Goal: Information Seeking & Learning: Check status

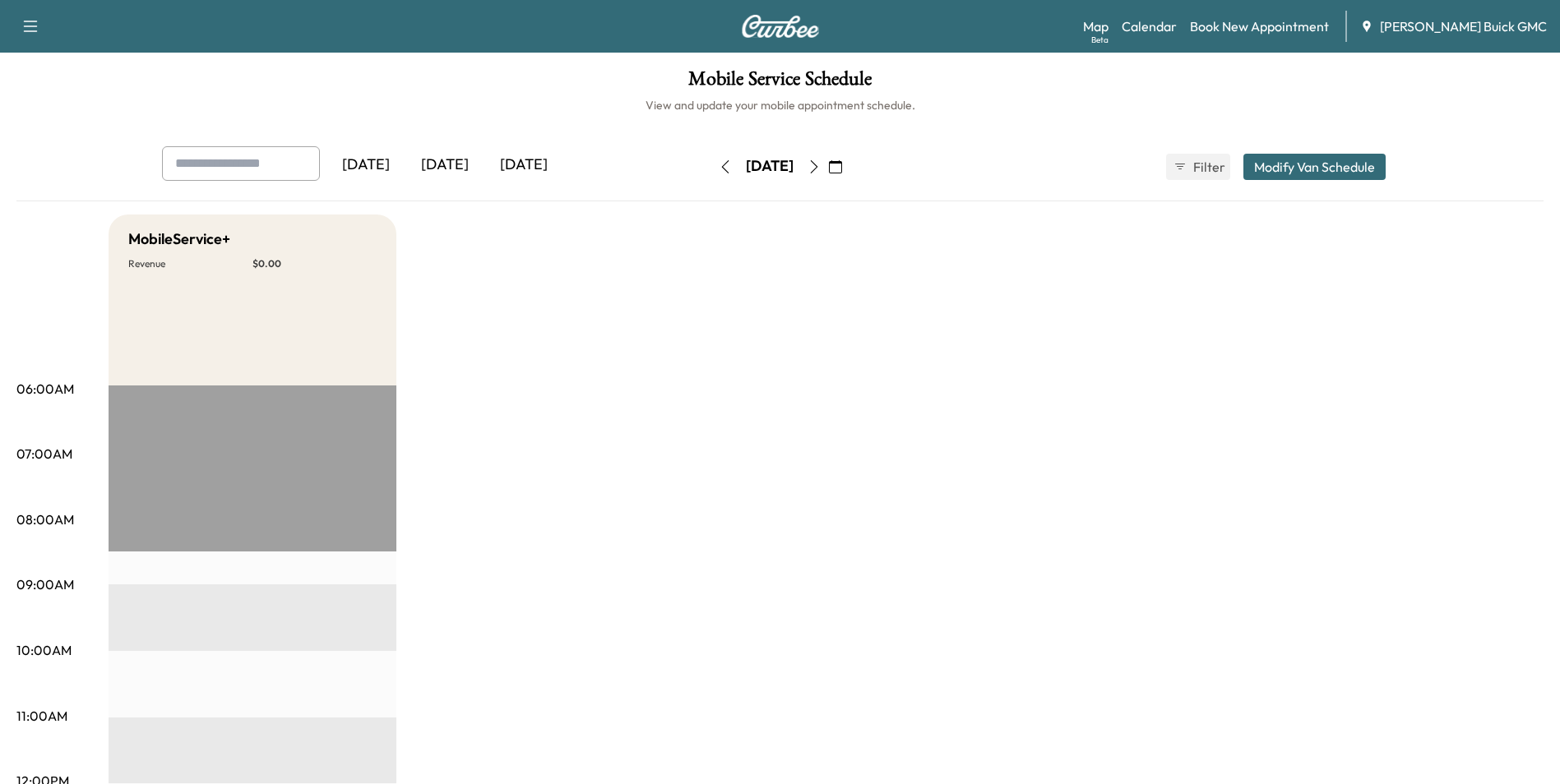
click at [718, 165] on icon "button" at bounding box center [725, 167] width 13 height 13
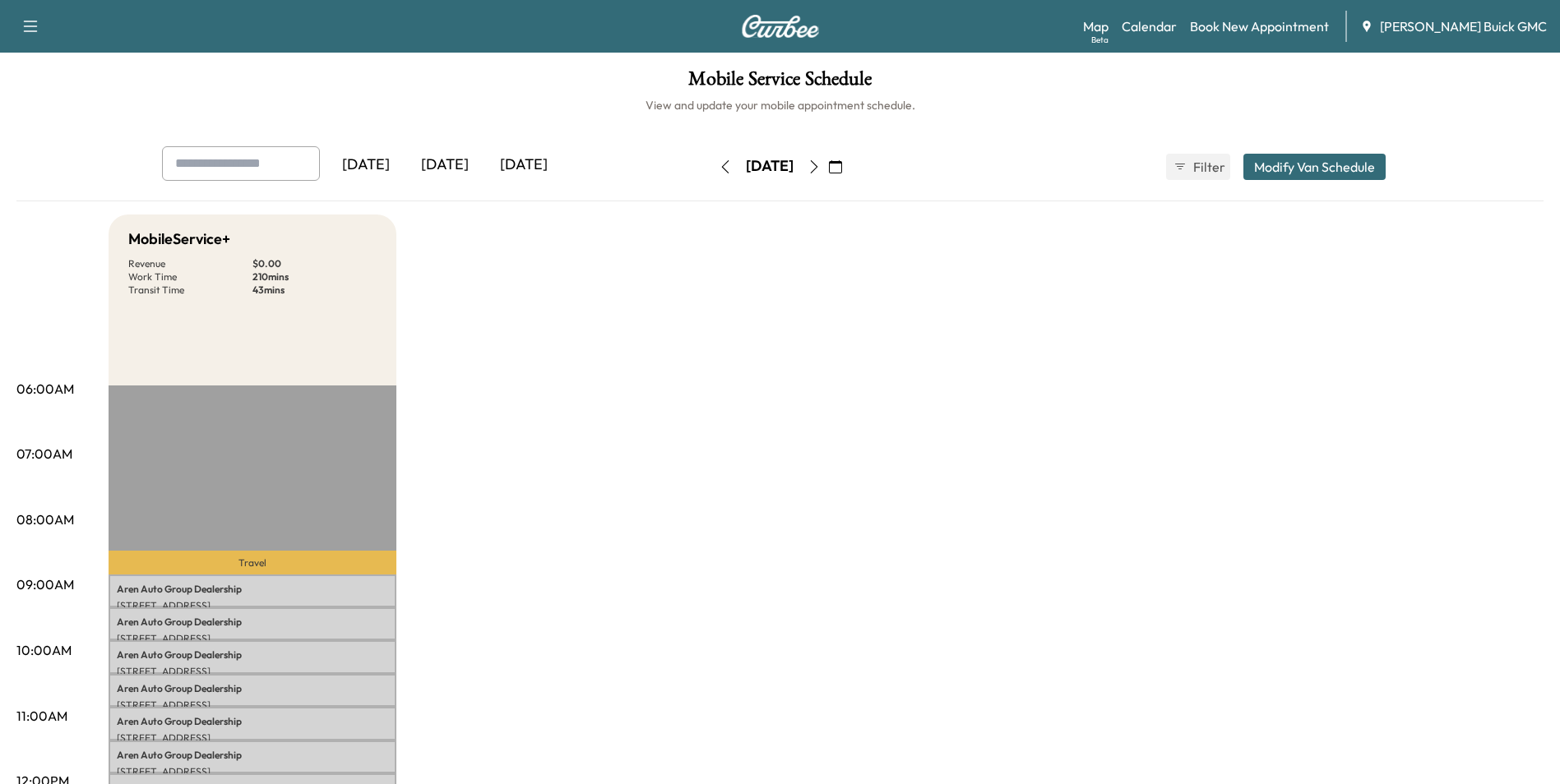
click at [718, 163] on icon "button" at bounding box center [725, 167] width 13 height 13
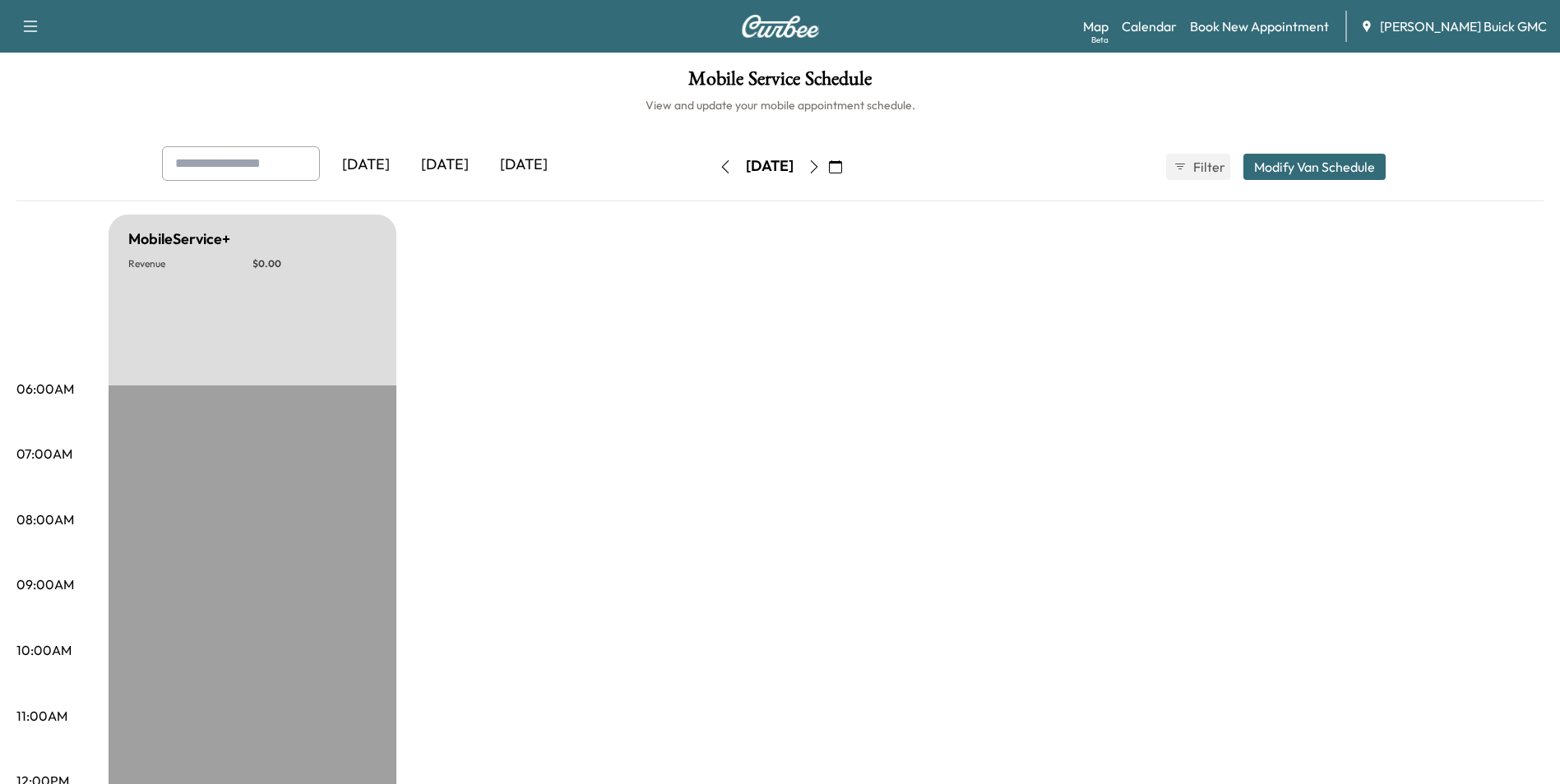
click at [718, 165] on icon "button" at bounding box center [725, 167] width 13 height 13
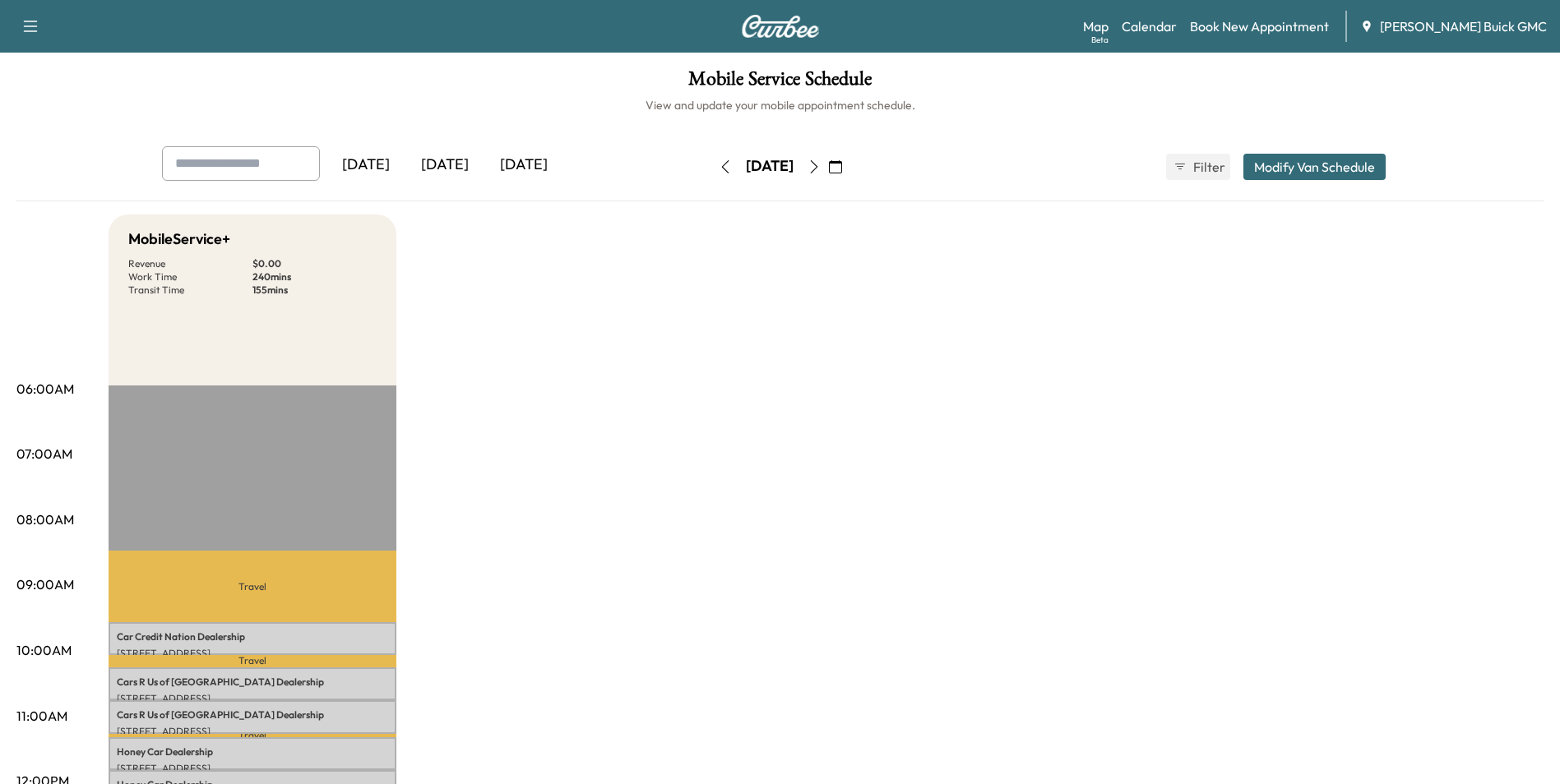
click at [718, 165] on icon "button" at bounding box center [725, 167] width 13 height 13
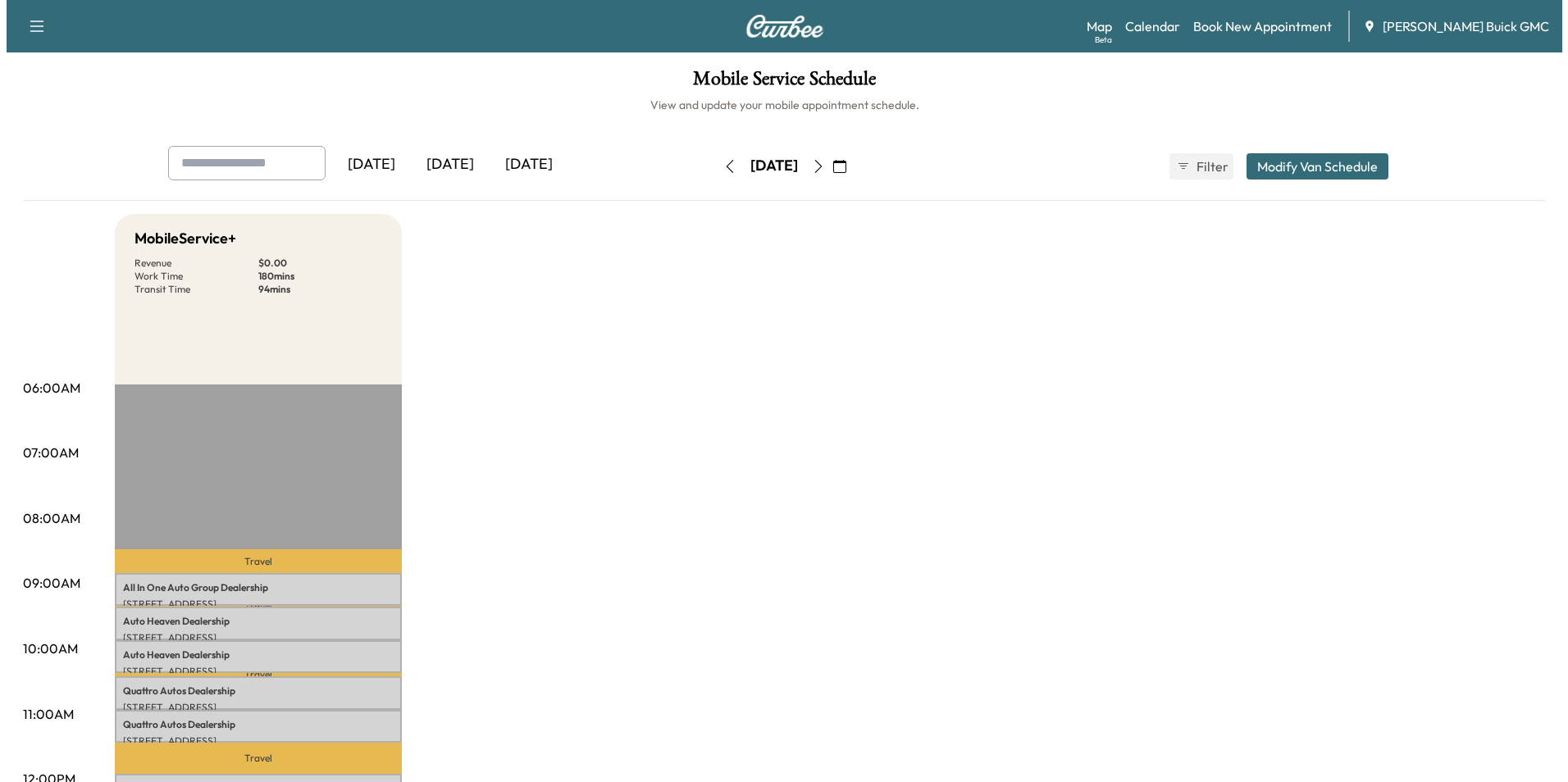
scroll to position [164, 0]
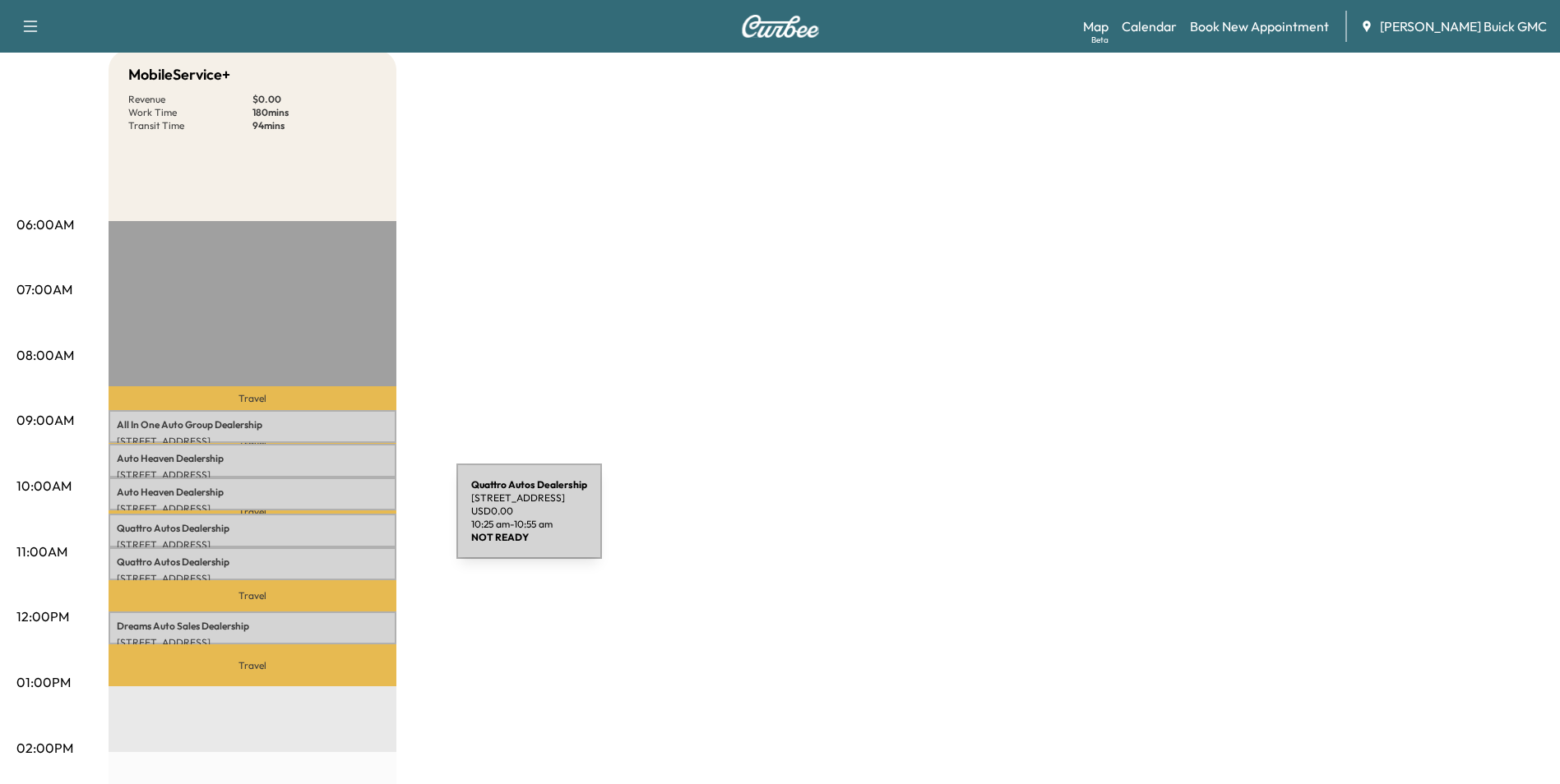
click at [333, 522] on p "Quattro Autos Dealership" at bounding box center [252, 528] width 272 height 13
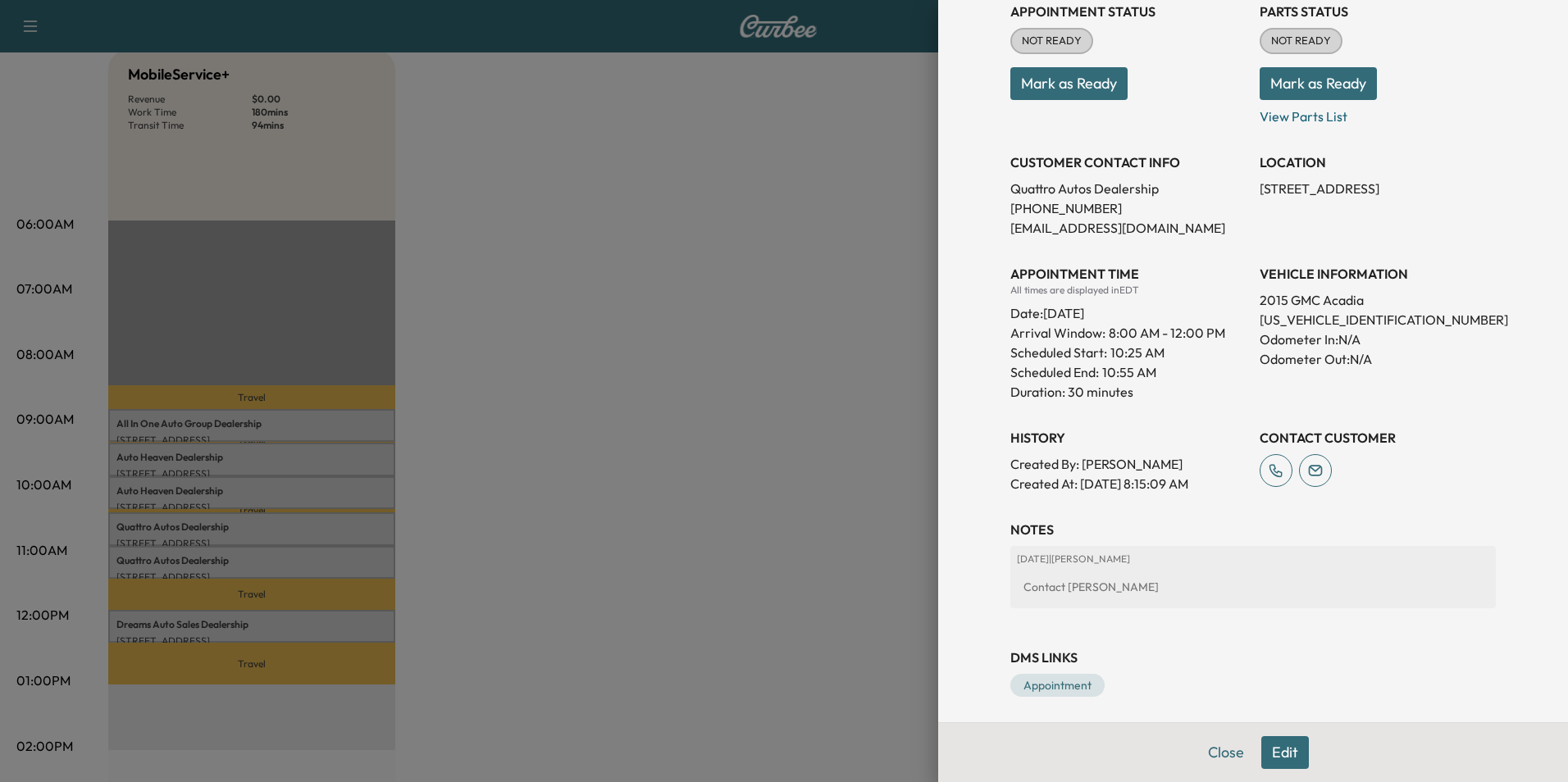
scroll to position [212, 0]
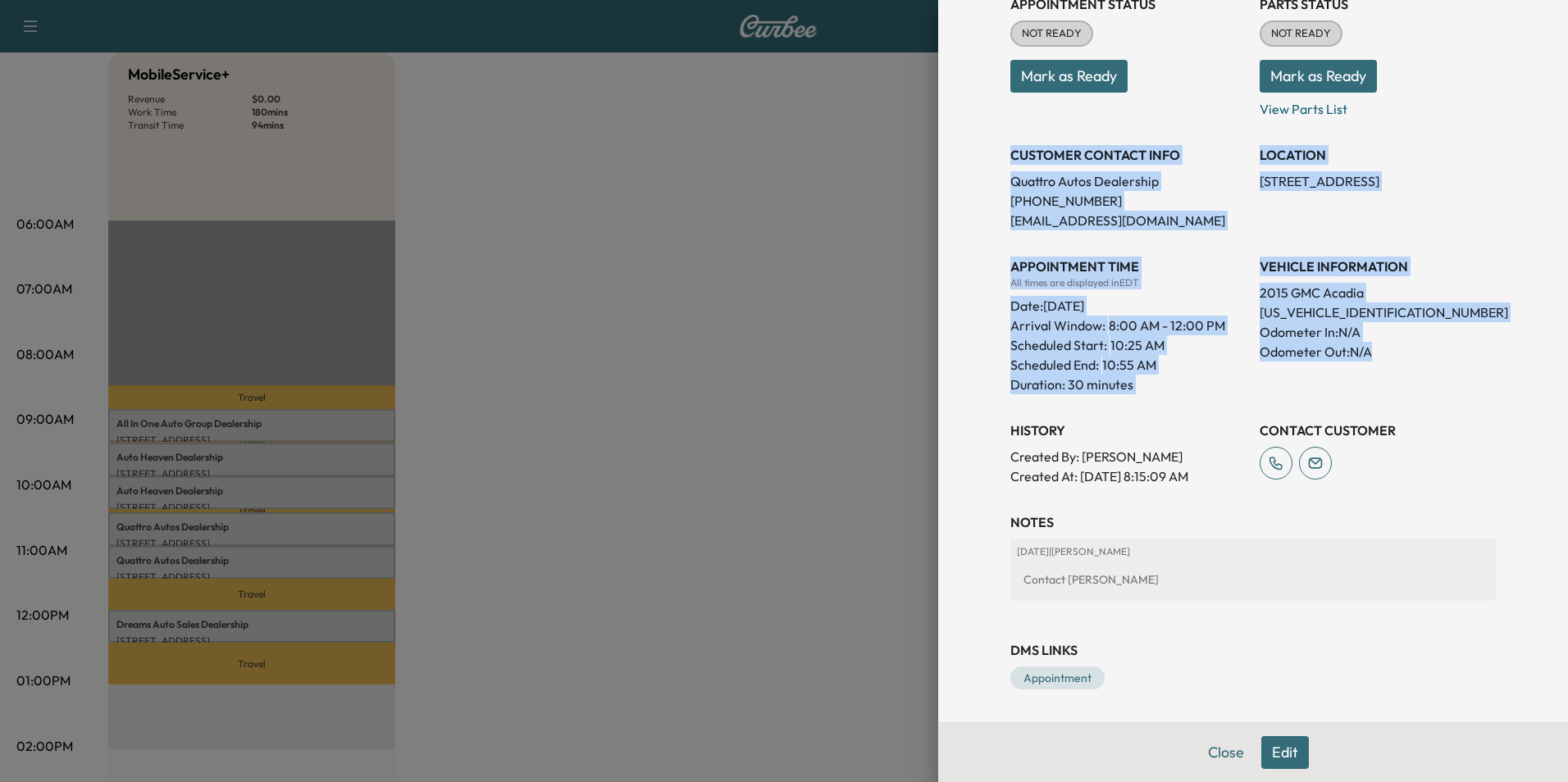
drag, startPoint x: 1000, startPoint y: 153, endPoint x: 1410, endPoint y: 356, distance: 457.5
click at [1410, 356] on div "Appointment Status NOT READY Mark as Ready Parts Status NOT READY Mark as Ready…" at bounding box center [1254, 233] width 485 height 505
copy div "CUSTOMER CONTACT INFO Quattro Autos Dealership [PHONE_NUMBER] [EMAIL_ADDRESS][D…"
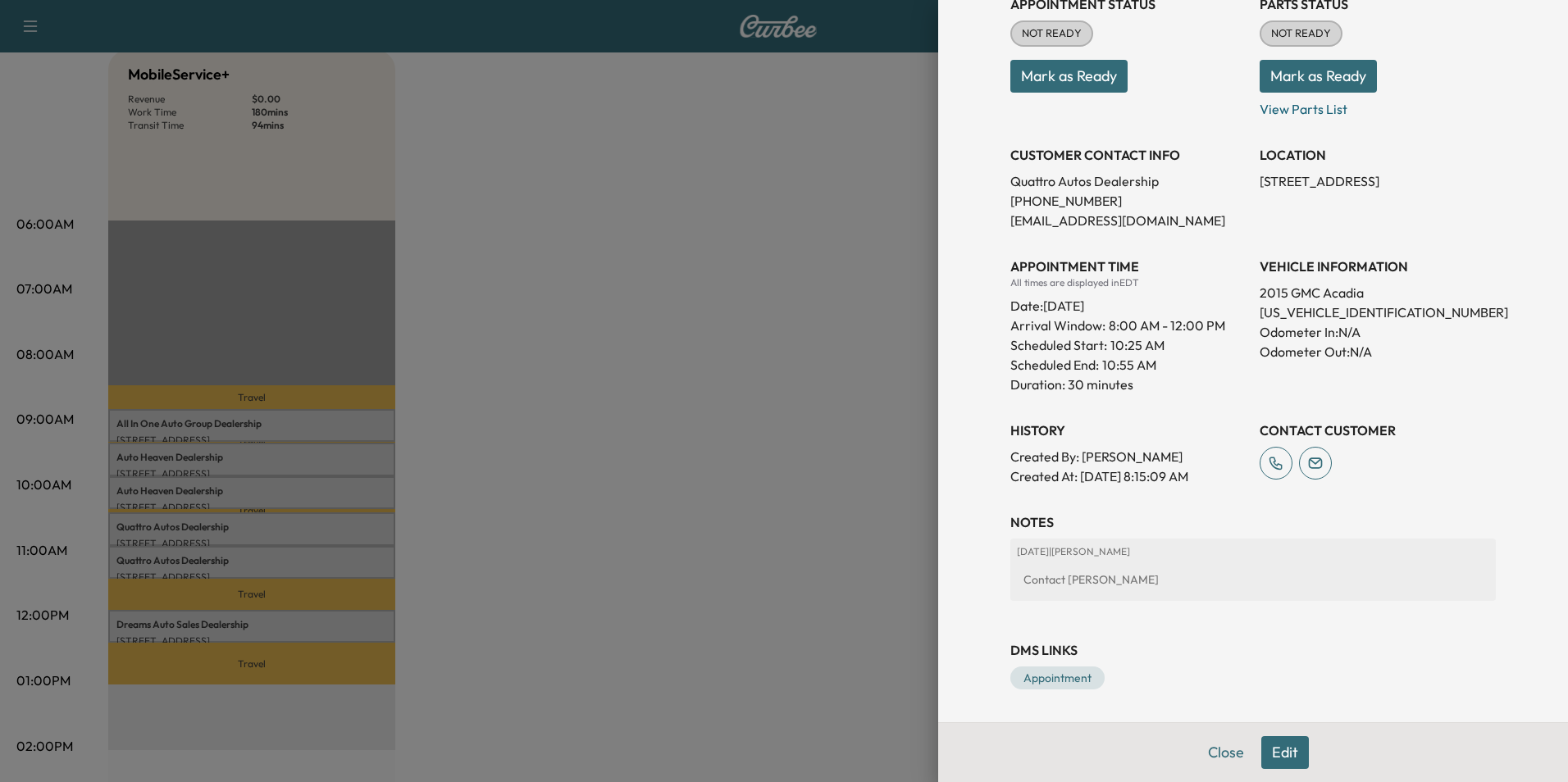
click at [578, 314] on div at bounding box center [784, 391] width 1568 height 782
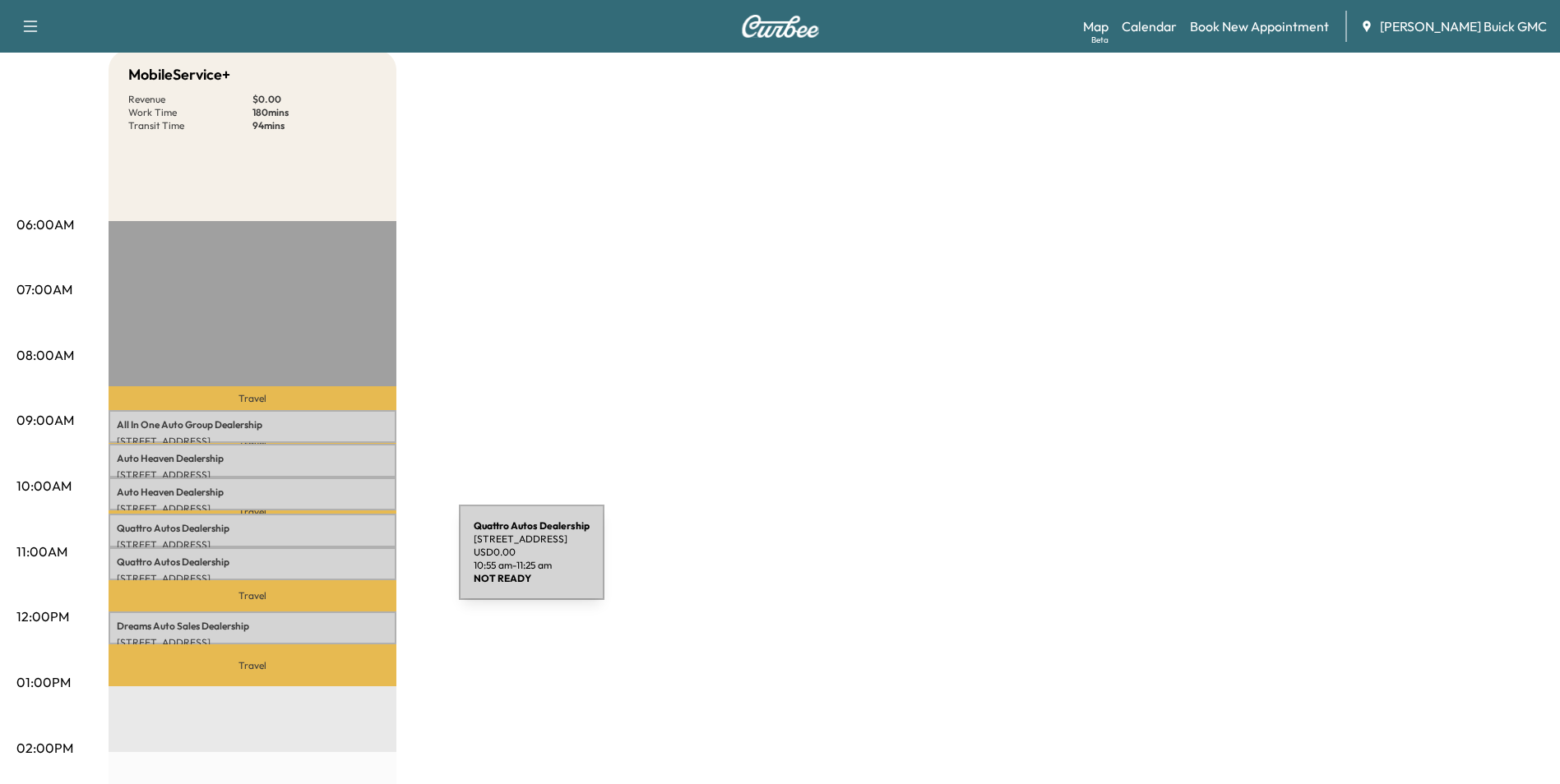
click at [335, 563] on p "Quattro Autos Dealership" at bounding box center [252, 563] width 272 height 13
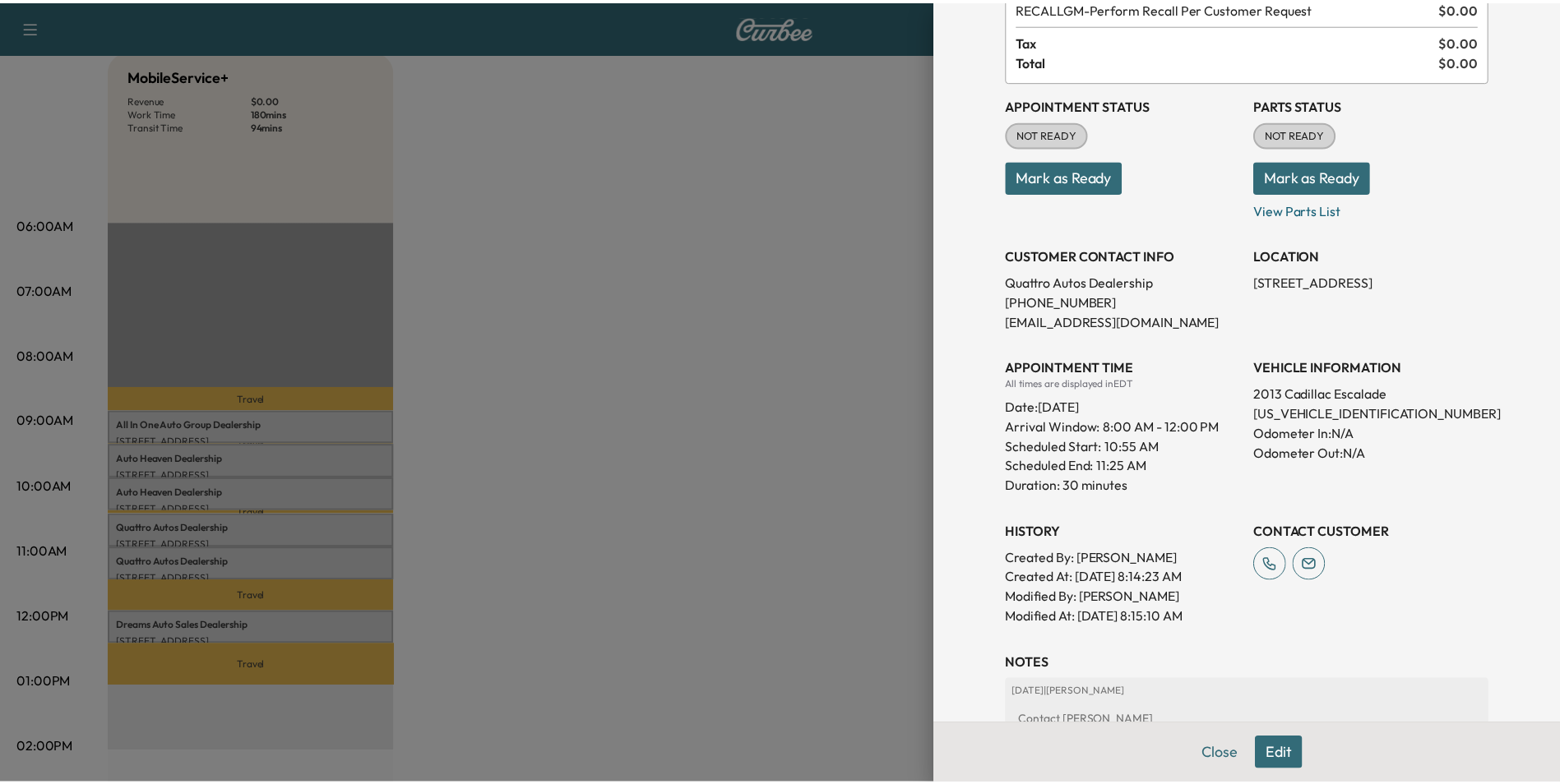
scroll to position [247, 0]
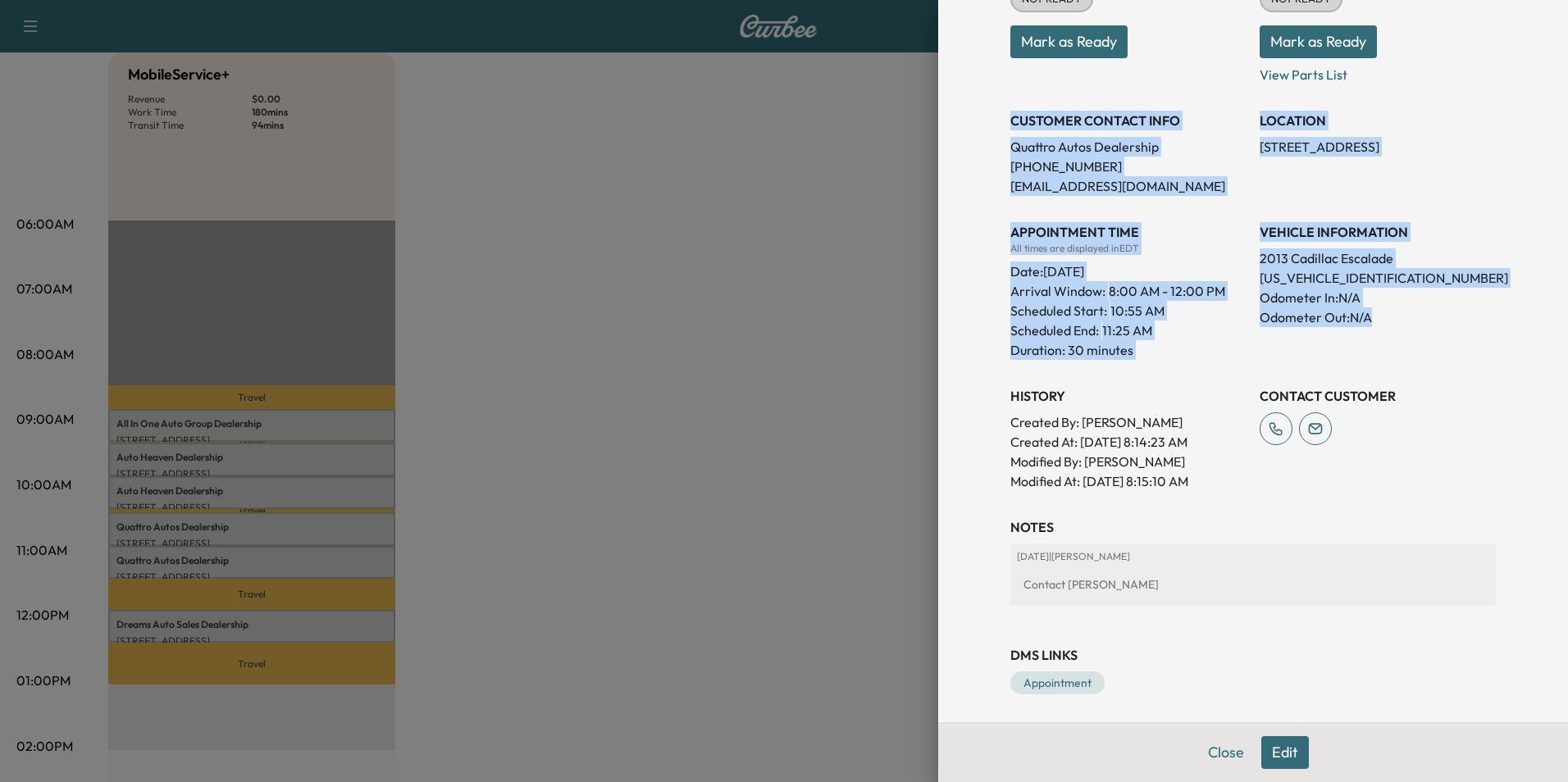
drag, startPoint x: 999, startPoint y: 118, endPoint x: 1427, endPoint y: 316, distance: 471.6
click at [1427, 316] on div "Appointment Status NOT READY Mark as Ready Parts Status NOT READY Mark as Ready…" at bounding box center [1254, 218] width 485 height 544
copy div "CUSTOMER CONTACT INFO Quattro Autos Dealership [PHONE_NUMBER] [EMAIL_ADDRESS][D…"
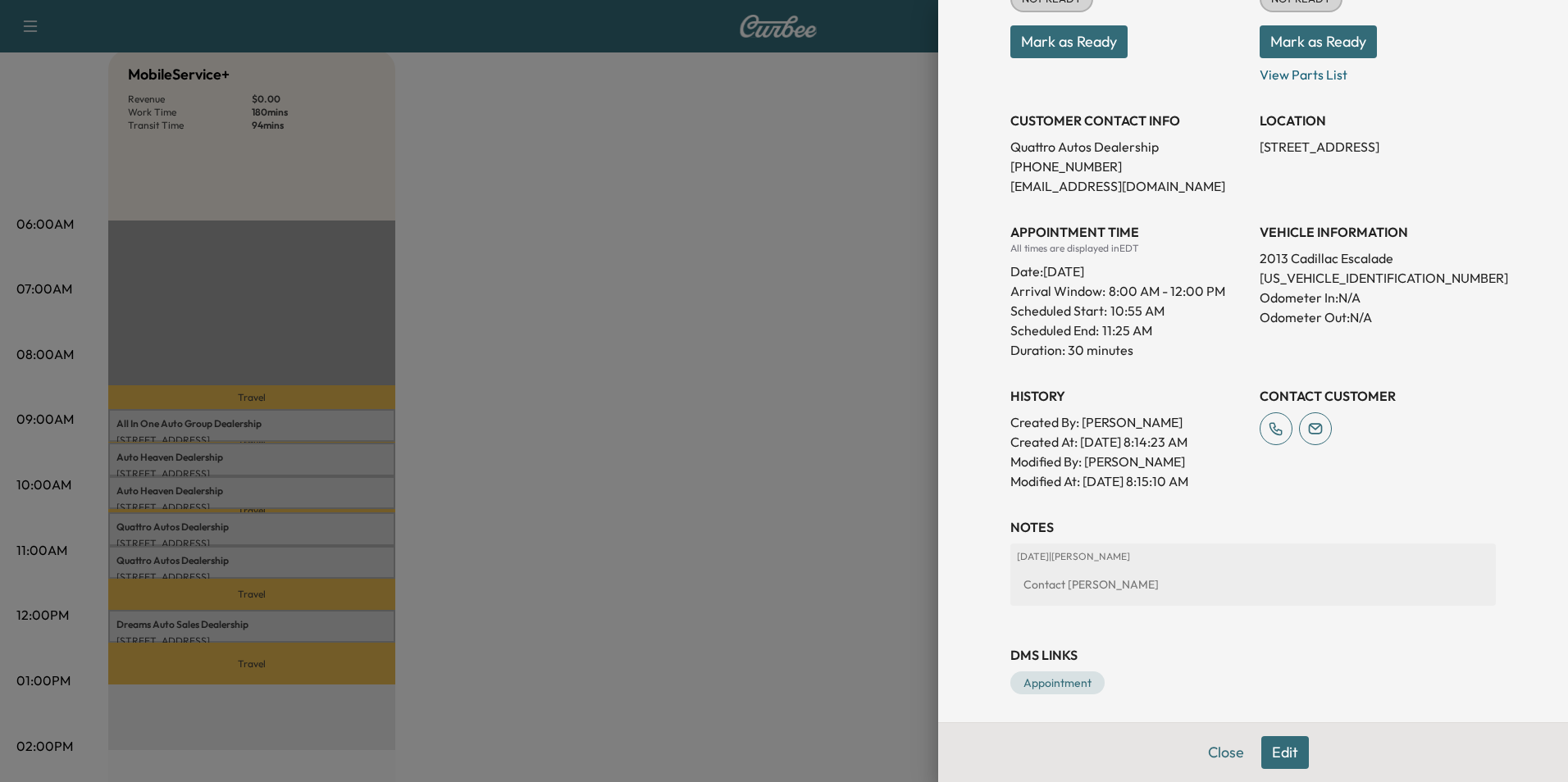
click at [600, 460] on div at bounding box center [784, 391] width 1568 height 782
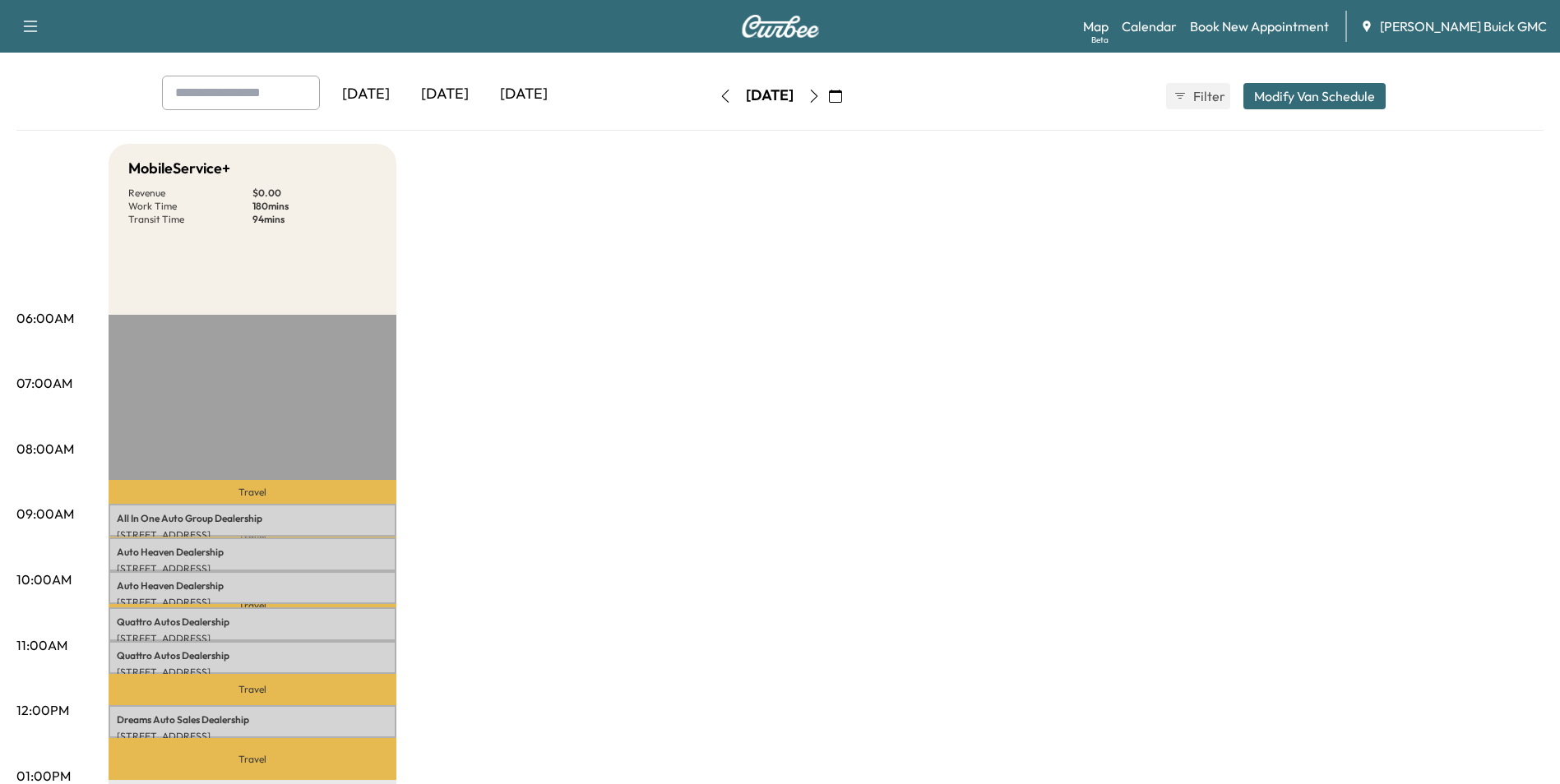
scroll to position [0, 0]
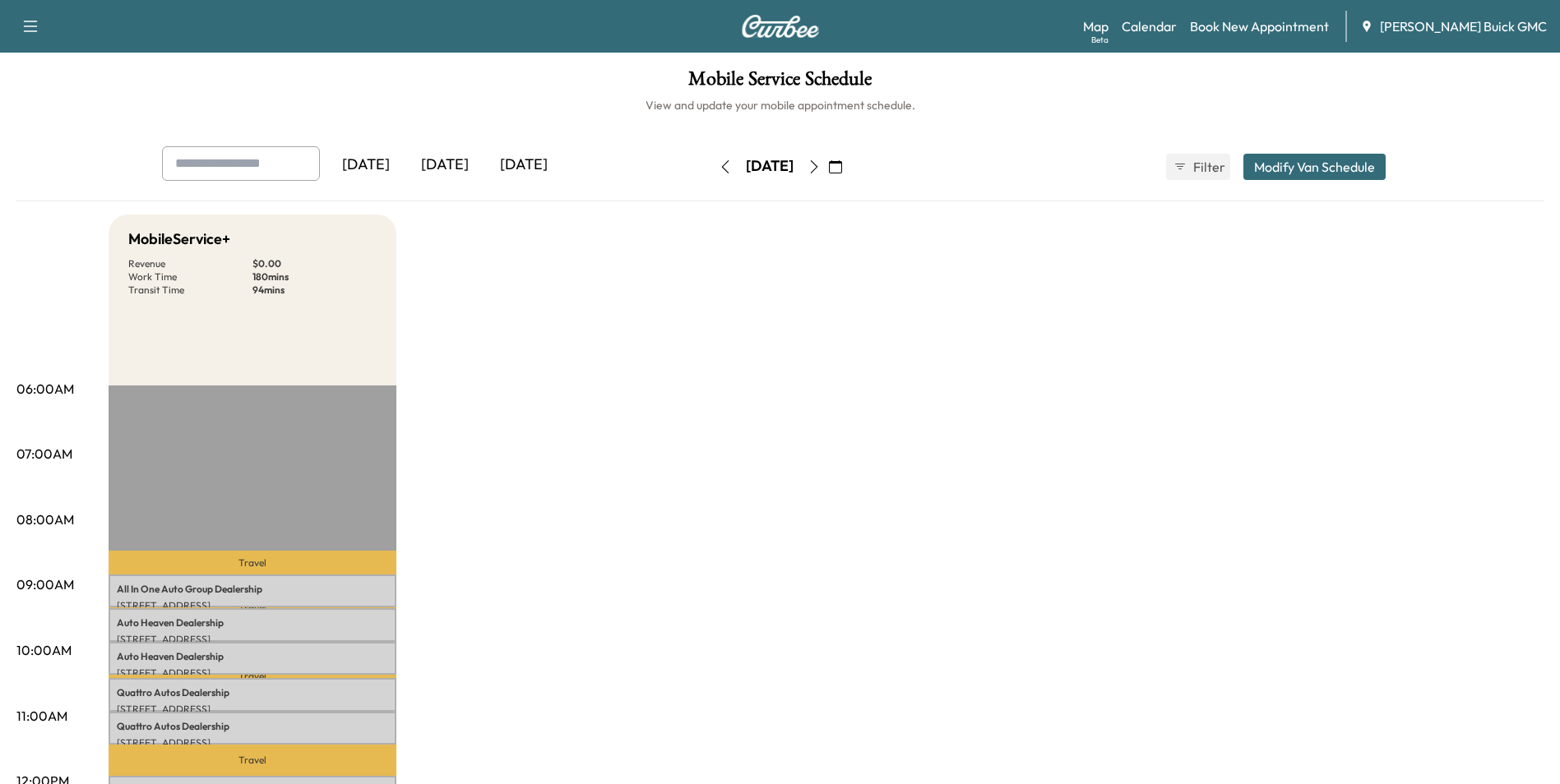
click at [820, 166] on icon "button" at bounding box center [814, 167] width 13 height 13
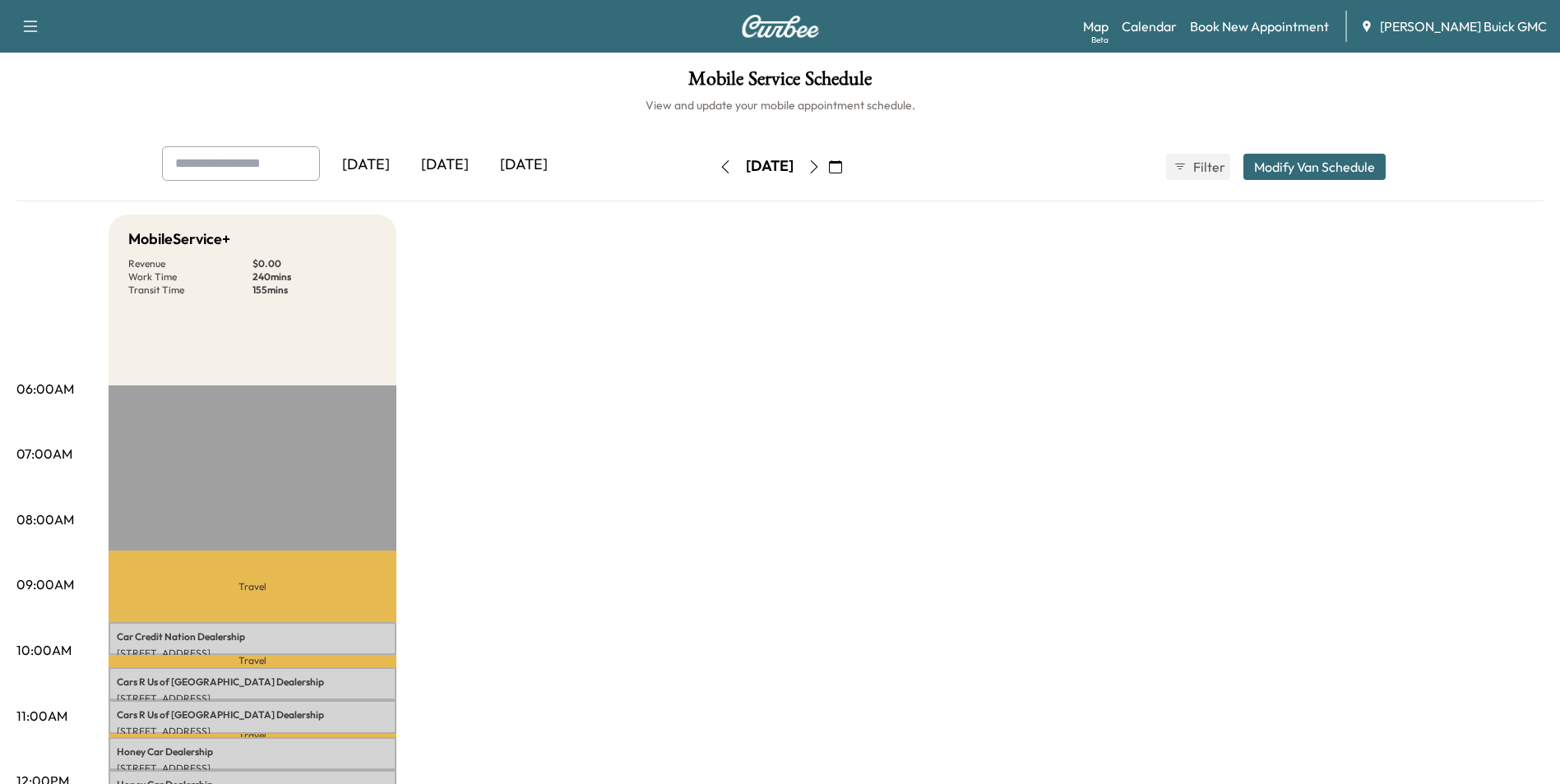
click at [849, 166] on button "button" at bounding box center [834, 166] width 28 height 26
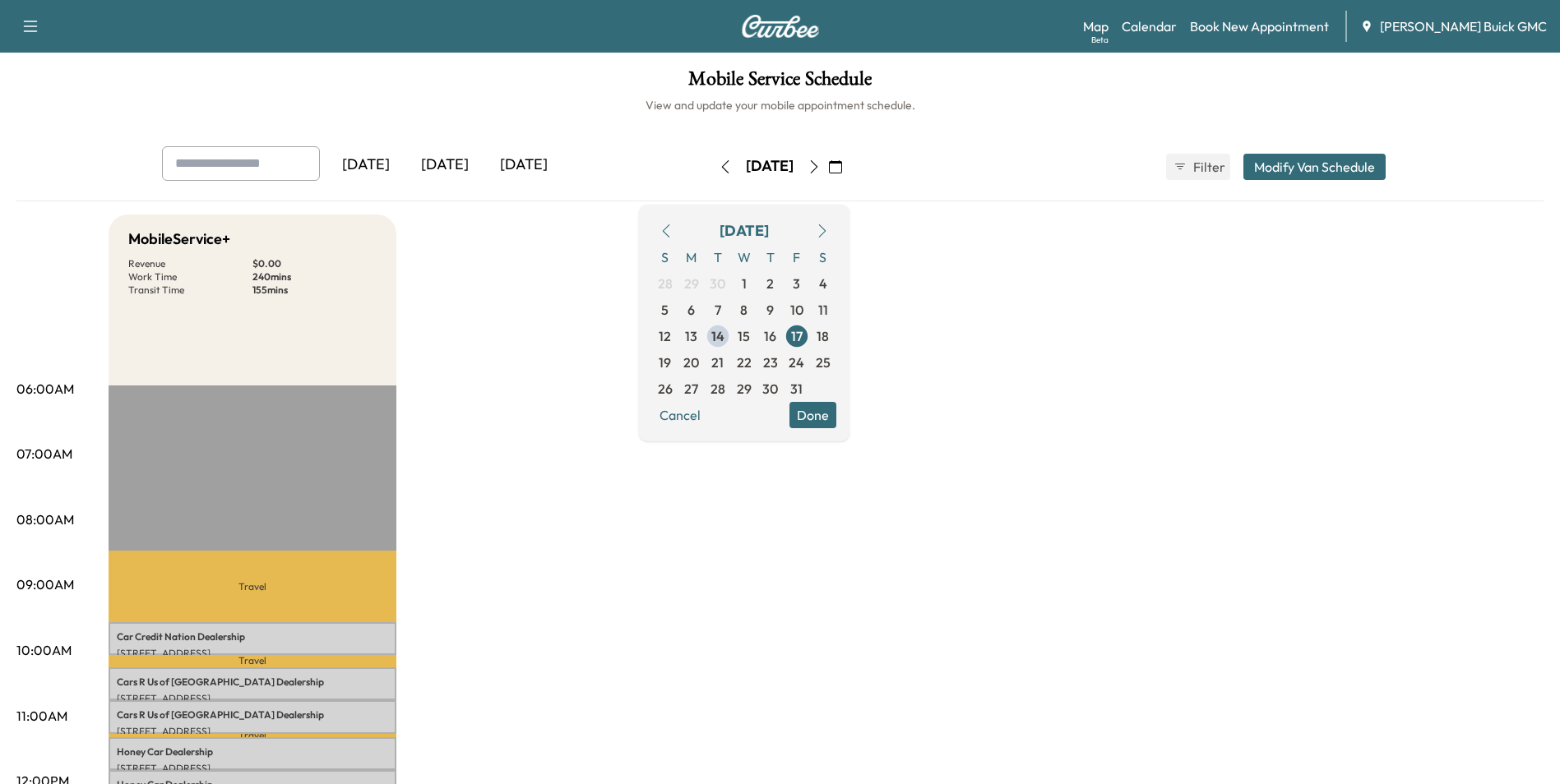
click at [820, 165] on icon "button" at bounding box center [814, 167] width 13 height 13
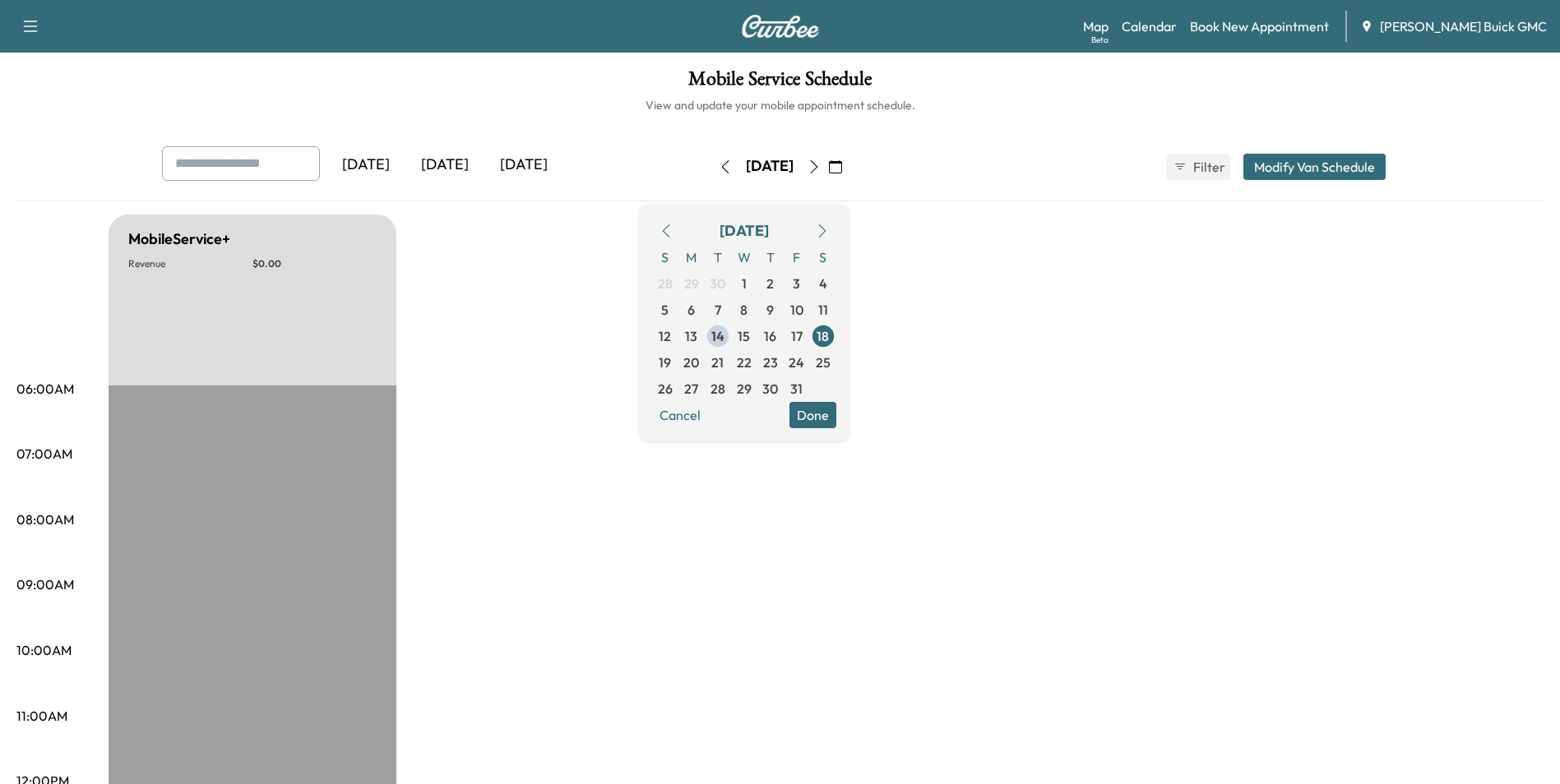
click at [820, 165] on icon "button" at bounding box center [814, 167] width 13 height 13
click at [820, 166] on icon "button" at bounding box center [814, 167] width 13 height 13
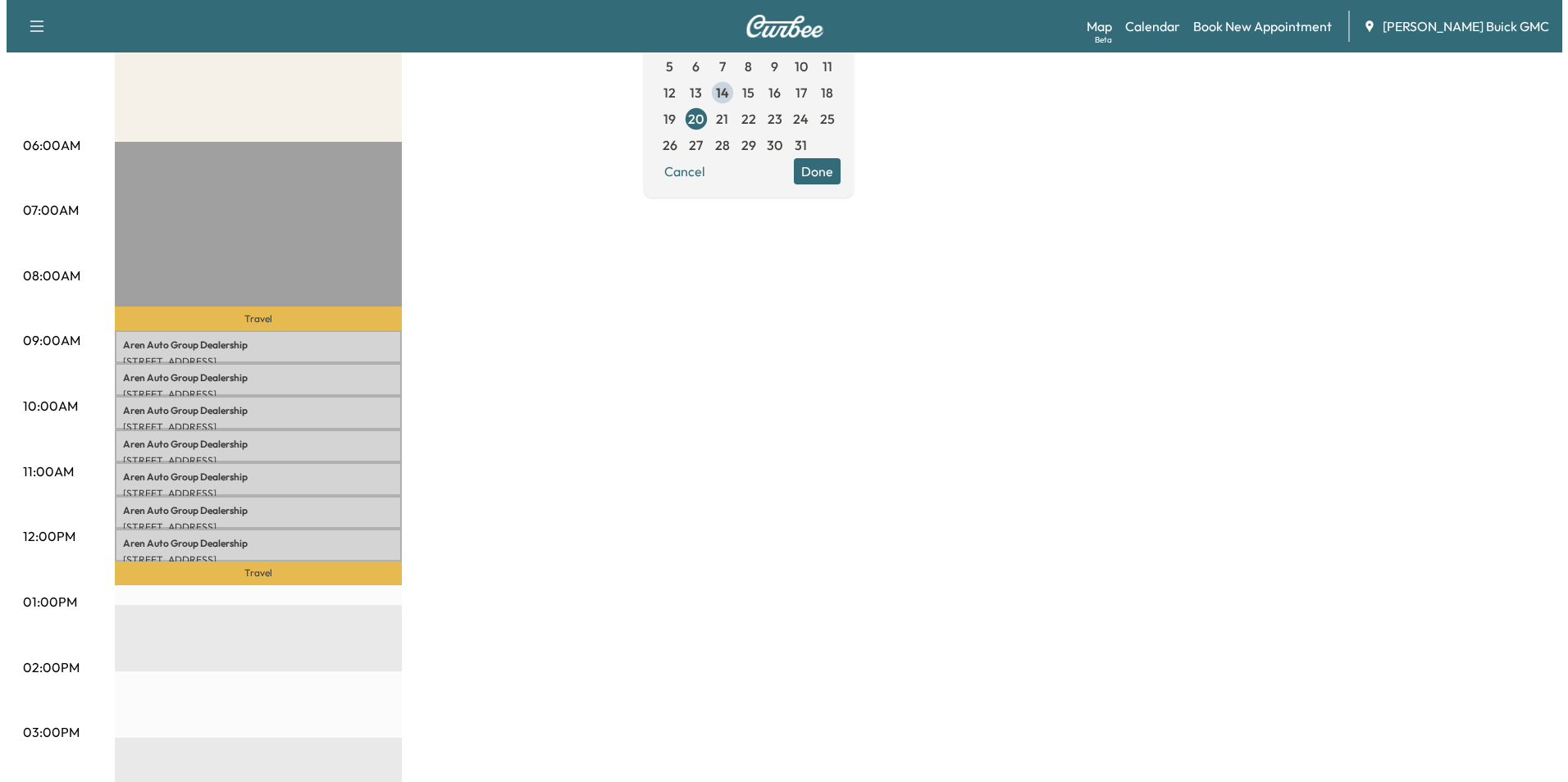
scroll to position [246, 0]
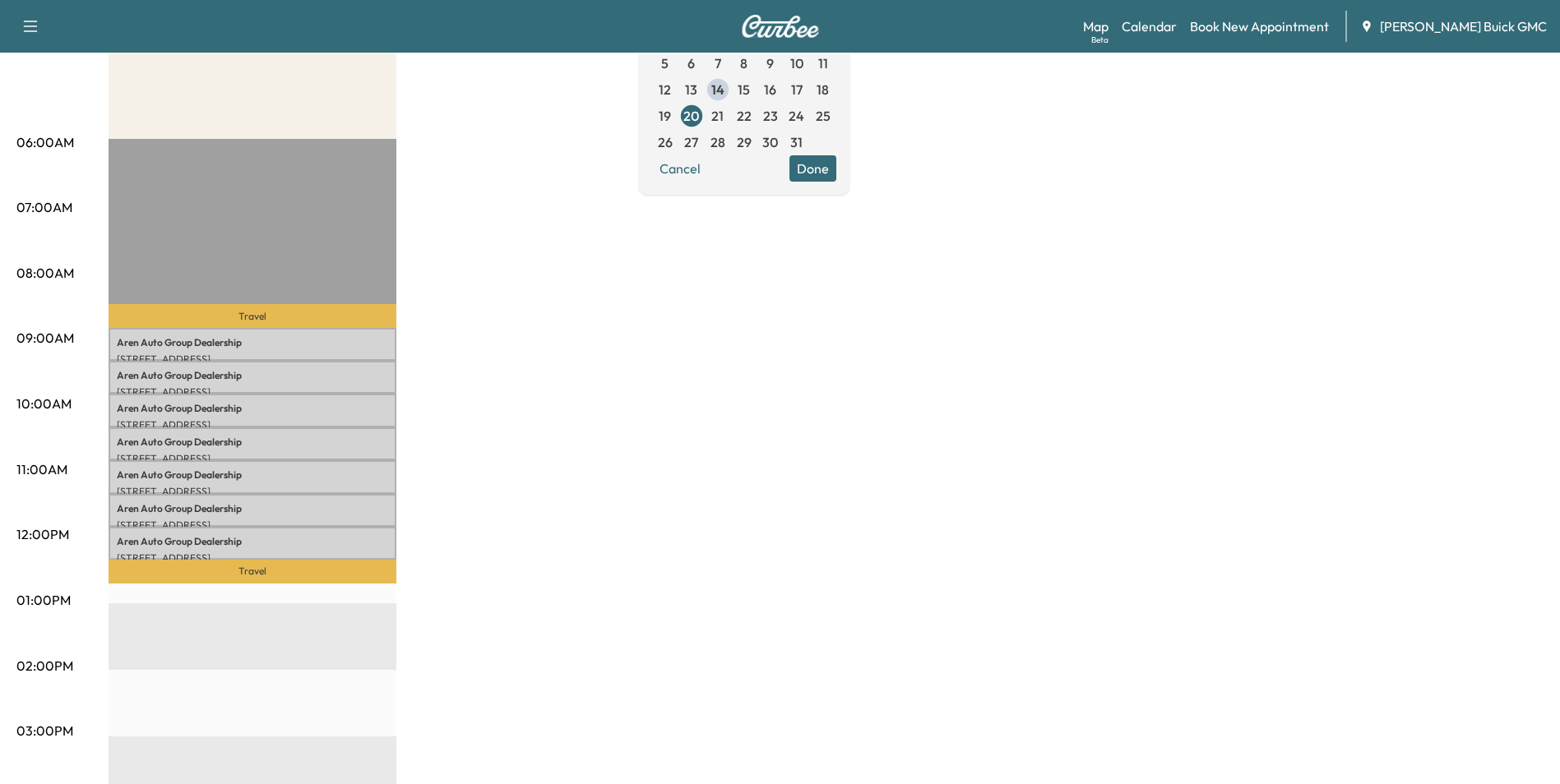
click at [614, 355] on div "MobileService+ Revenue $ 0.00 Work Time 210 mins Transit Time 43 mins Travel Ar…" at bounding box center [826, 584] width 1435 height 1233
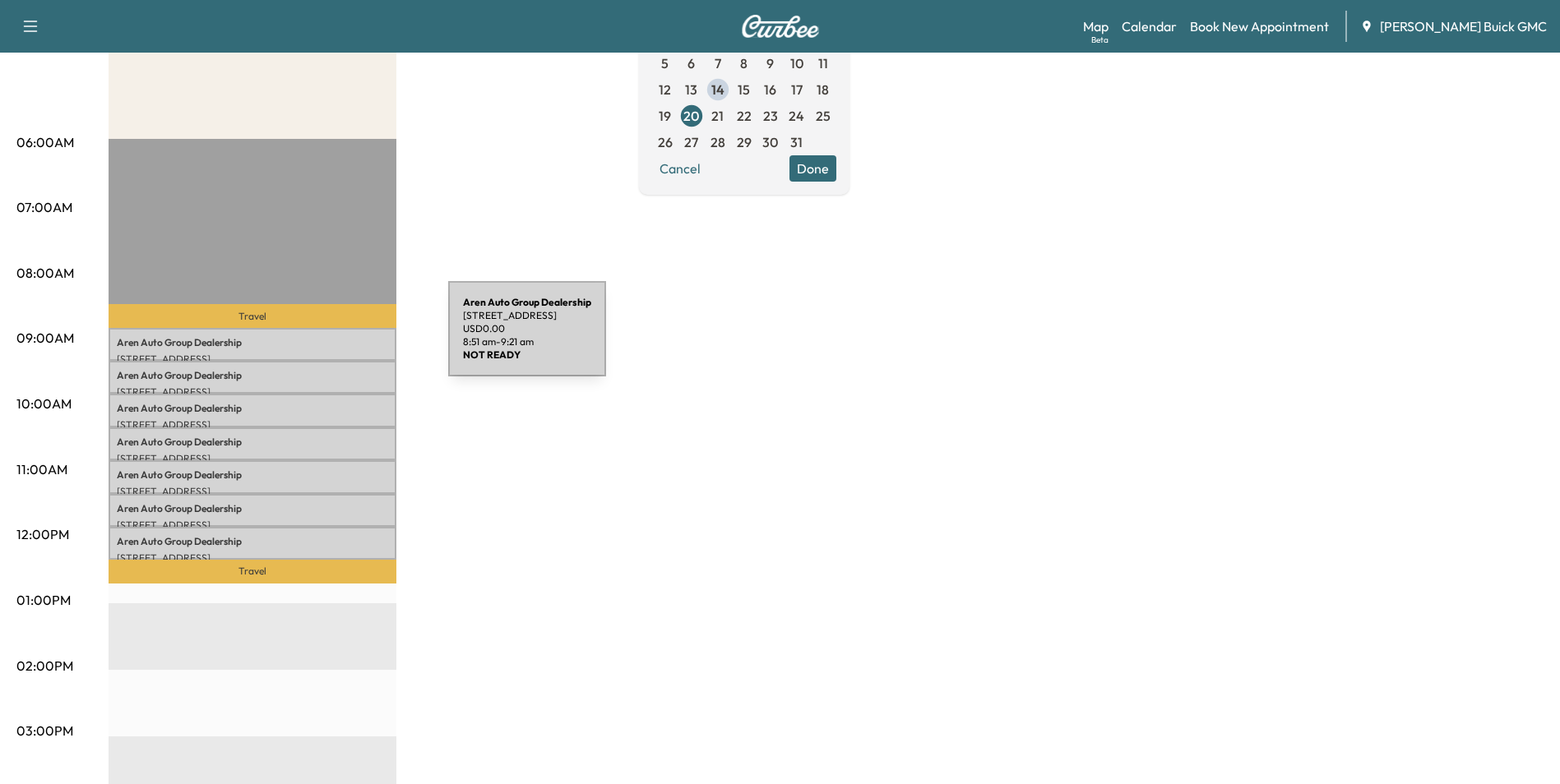
click at [324, 339] on p "Aren Auto Group Dealership" at bounding box center [252, 343] width 272 height 13
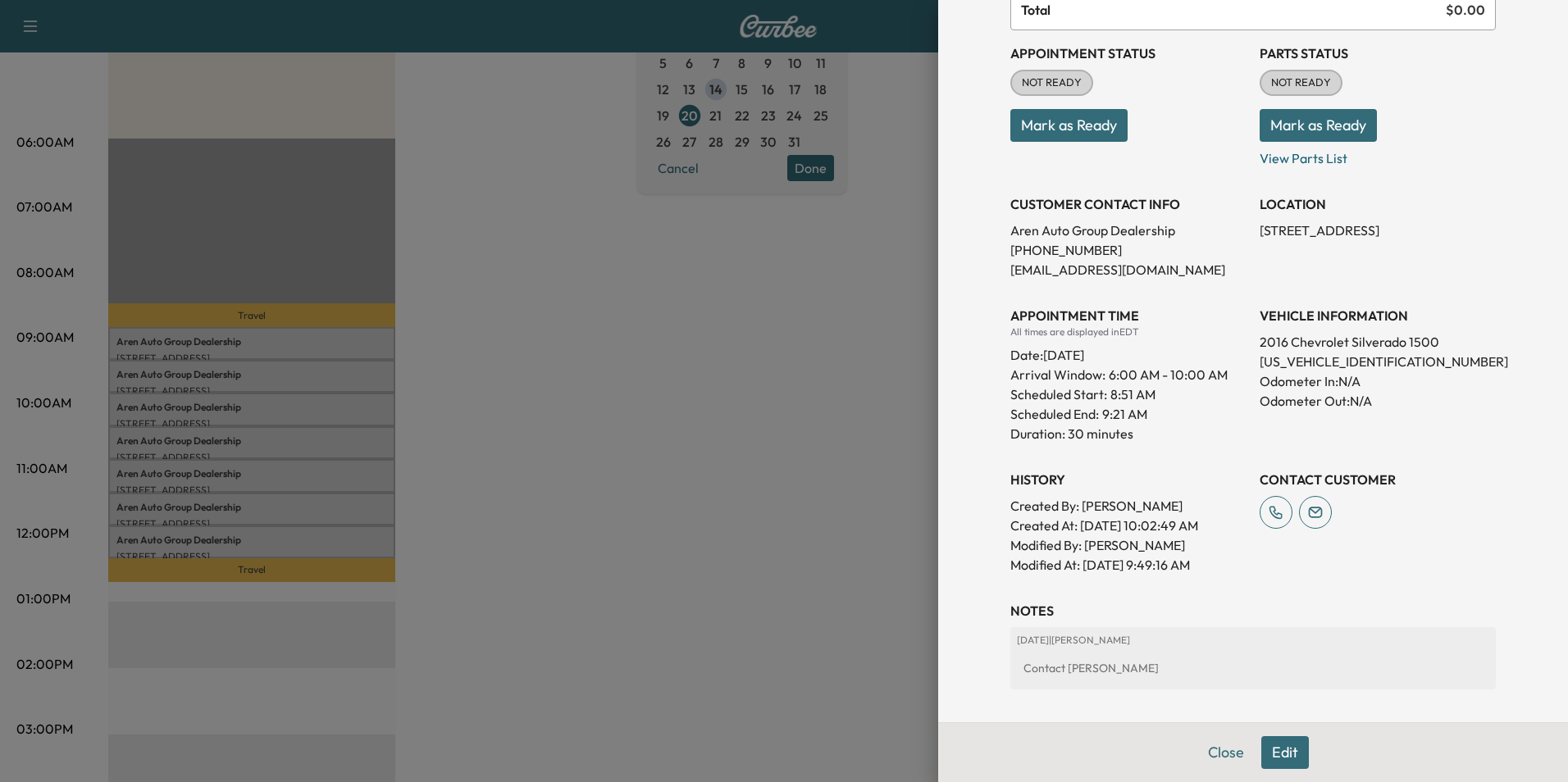
scroll to position [164, 0]
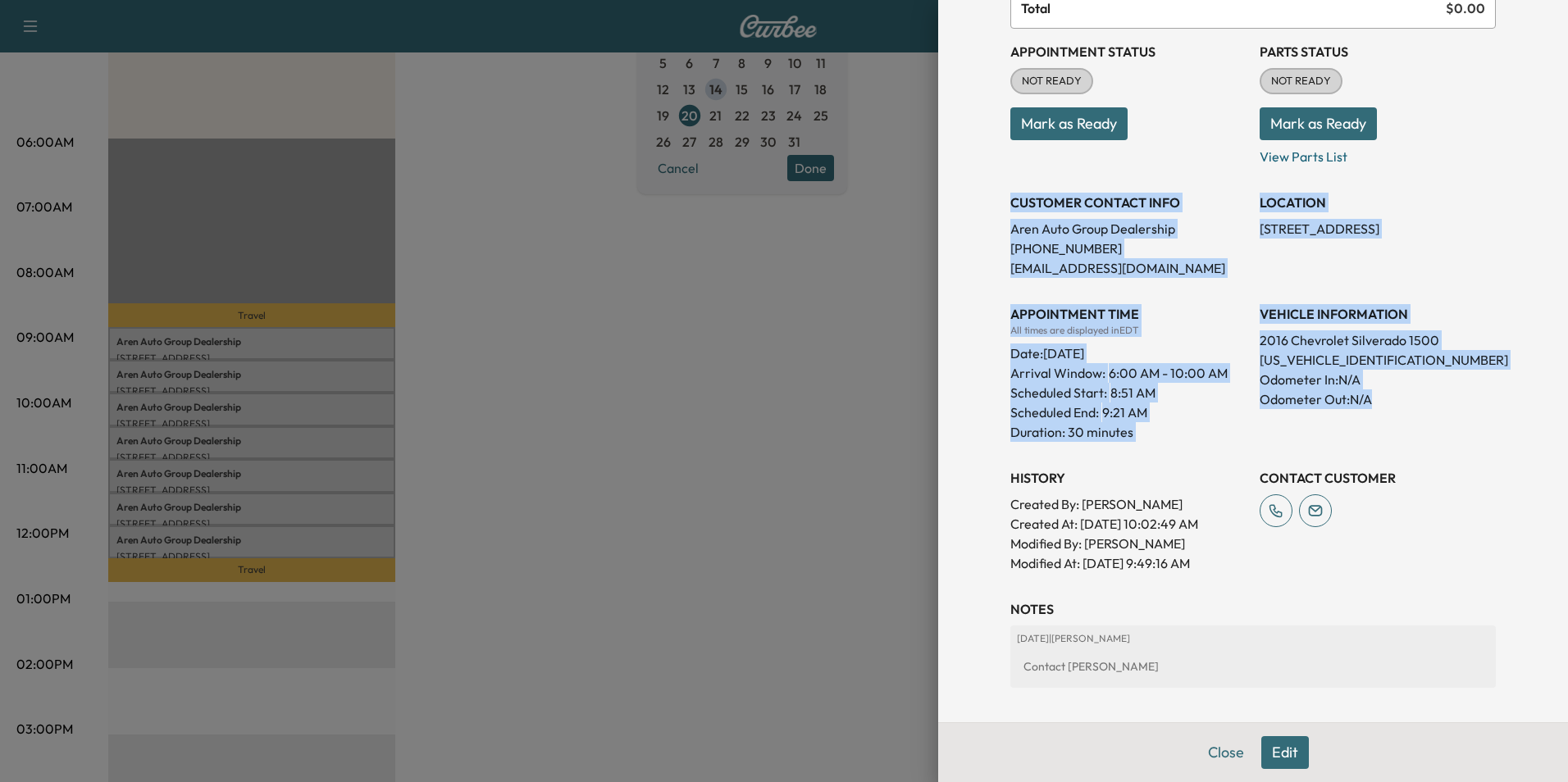
drag, startPoint x: 1001, startPoint y: 199, endPoint x: 1380, endPoint y: 424, distance: 440.8
click at [1380, 424] on div "Appointment Status NOT READY Mark as Ready Parts Status NOT READY Mark as Ready…" at bounding box center [1254, 300] width 485 height 544
copy div "CUSTOMER CONTACT INFO Aren Auto Group Dealership [PHONE_NUMBER] [EMAIL_ADDRESS]…"
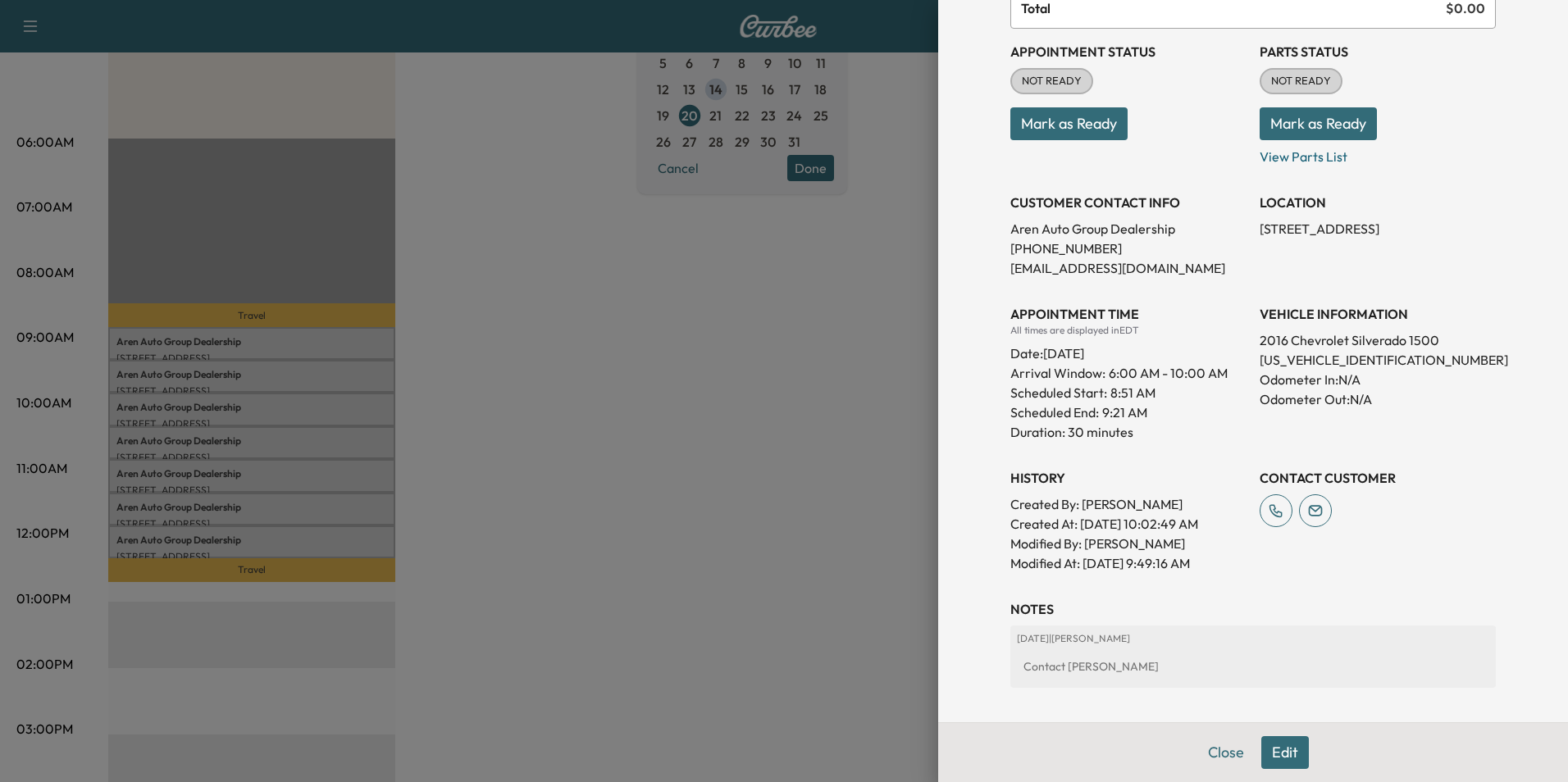
click at [535, 418] on div at bounding box center [784, 391] width 1568 height 782
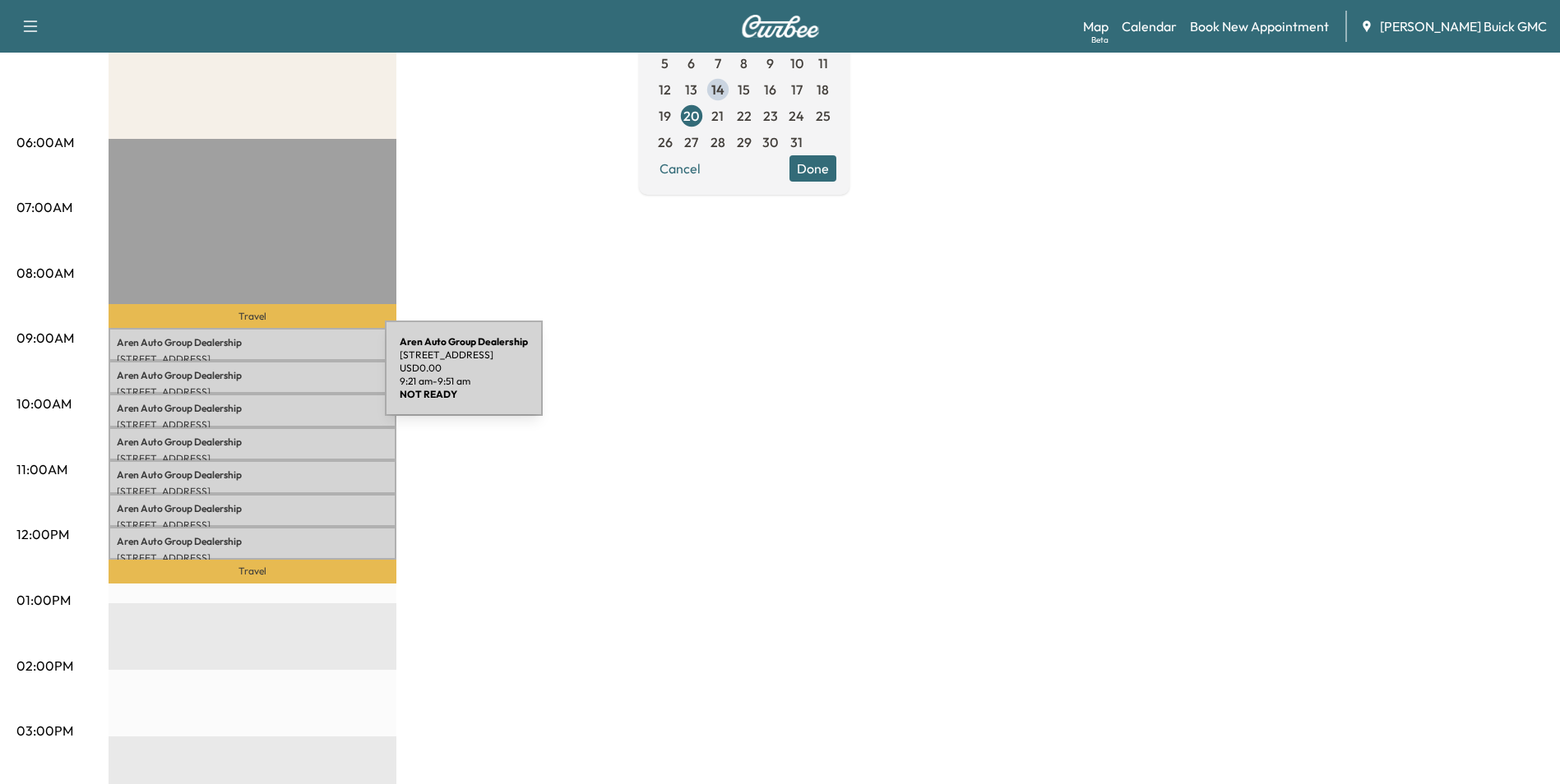
click at [262, 378] on p "Aren Auto Group Dealership" at bounding box center [252, 376] width 272 height 13
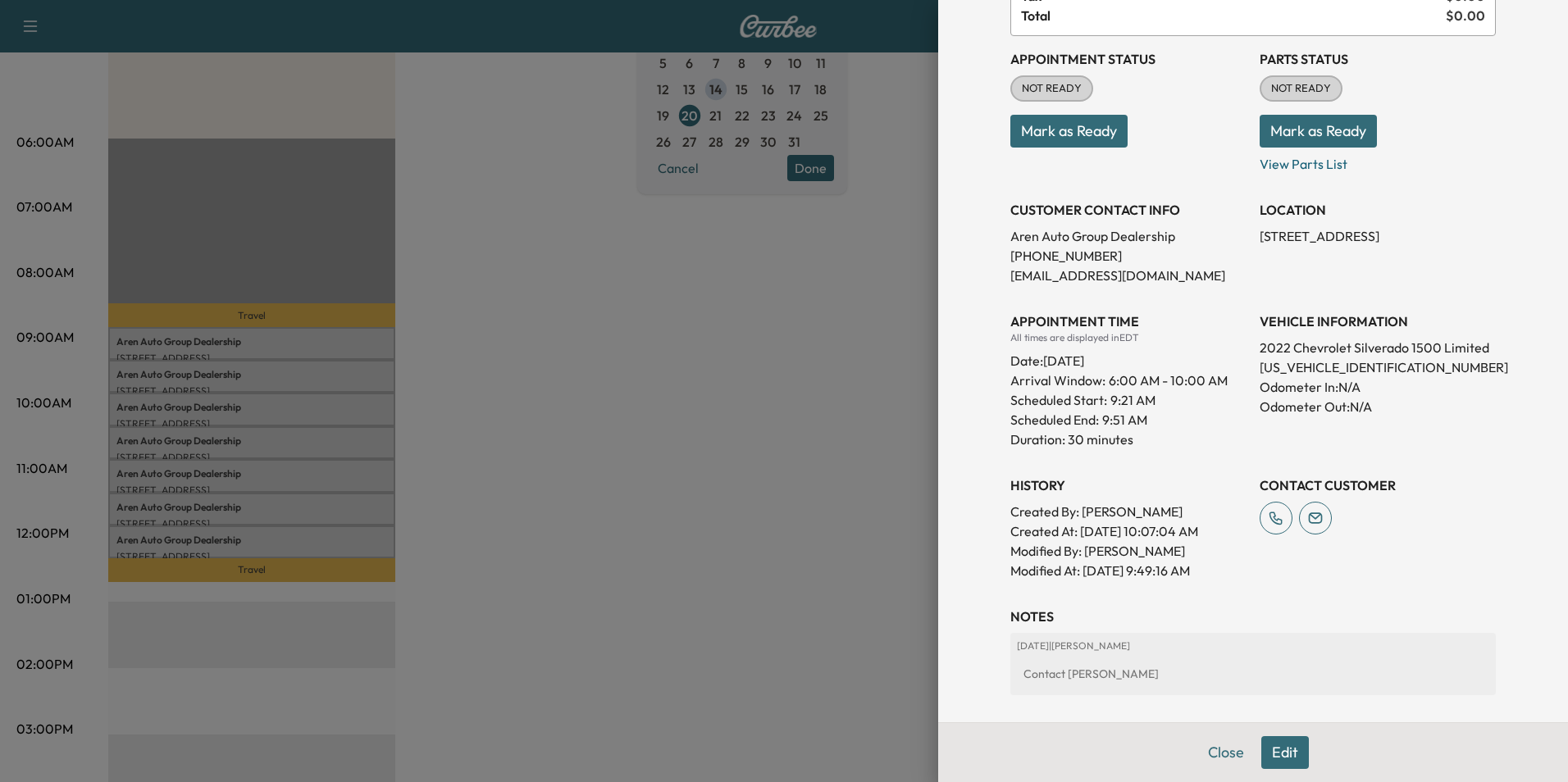
scroll to position [246, 0]
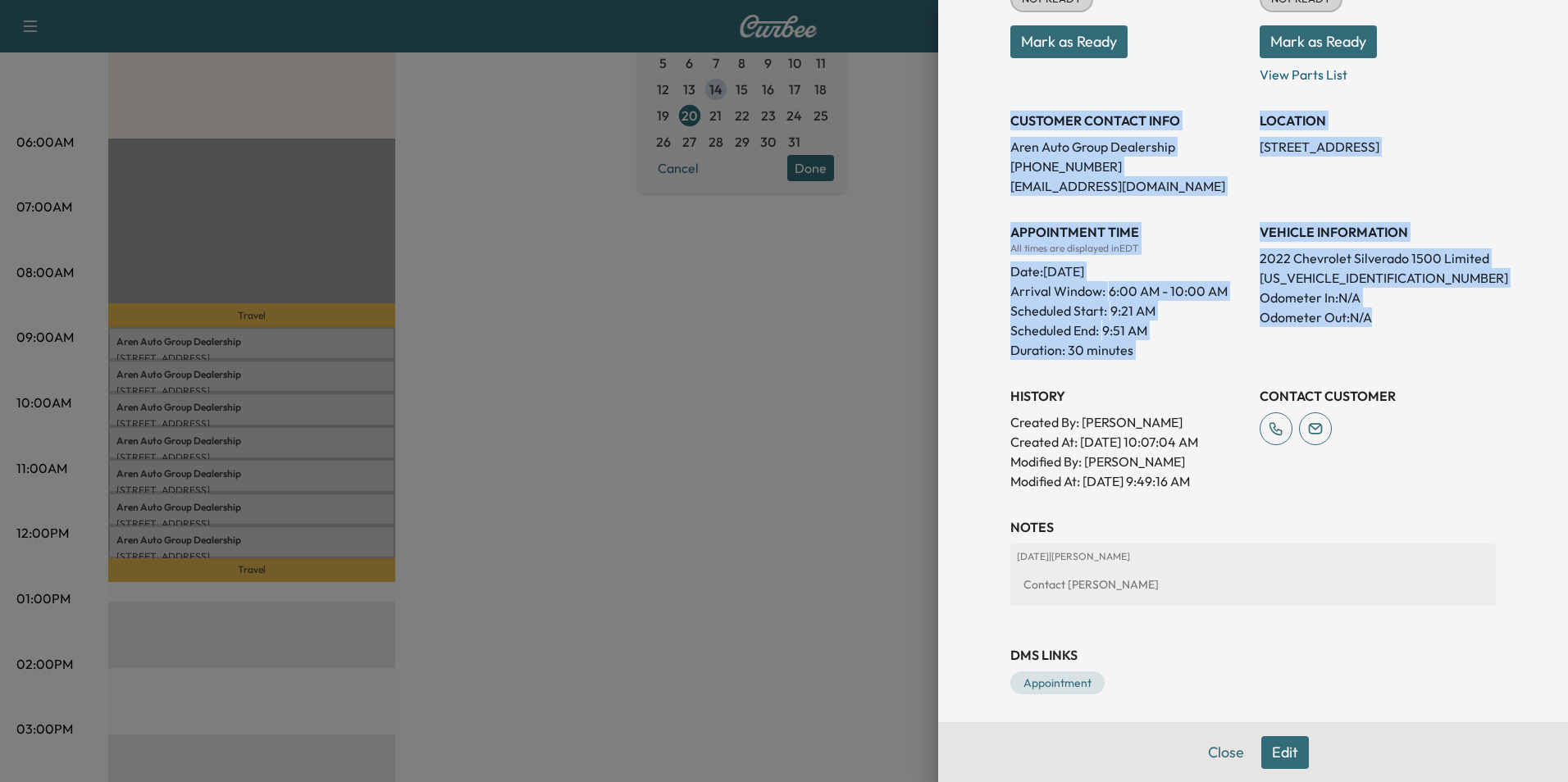
drag, startPoint x: 1004, startPoint y: 127, endPoint x: 1413, endPoint y: 329, distance: 456.2
click at [1413, 329] on div "Appointment Status NOT READY Mark as Ready Parts Status NOT READY Mark as Ready…" at bounding box center [1254, 218] width 485 height 544
copy div "CUSTOMER CONTACT INFO Aren Auto Group Dealership [PHONE_NUMBER] [EMAIL_ADDRESS]…"
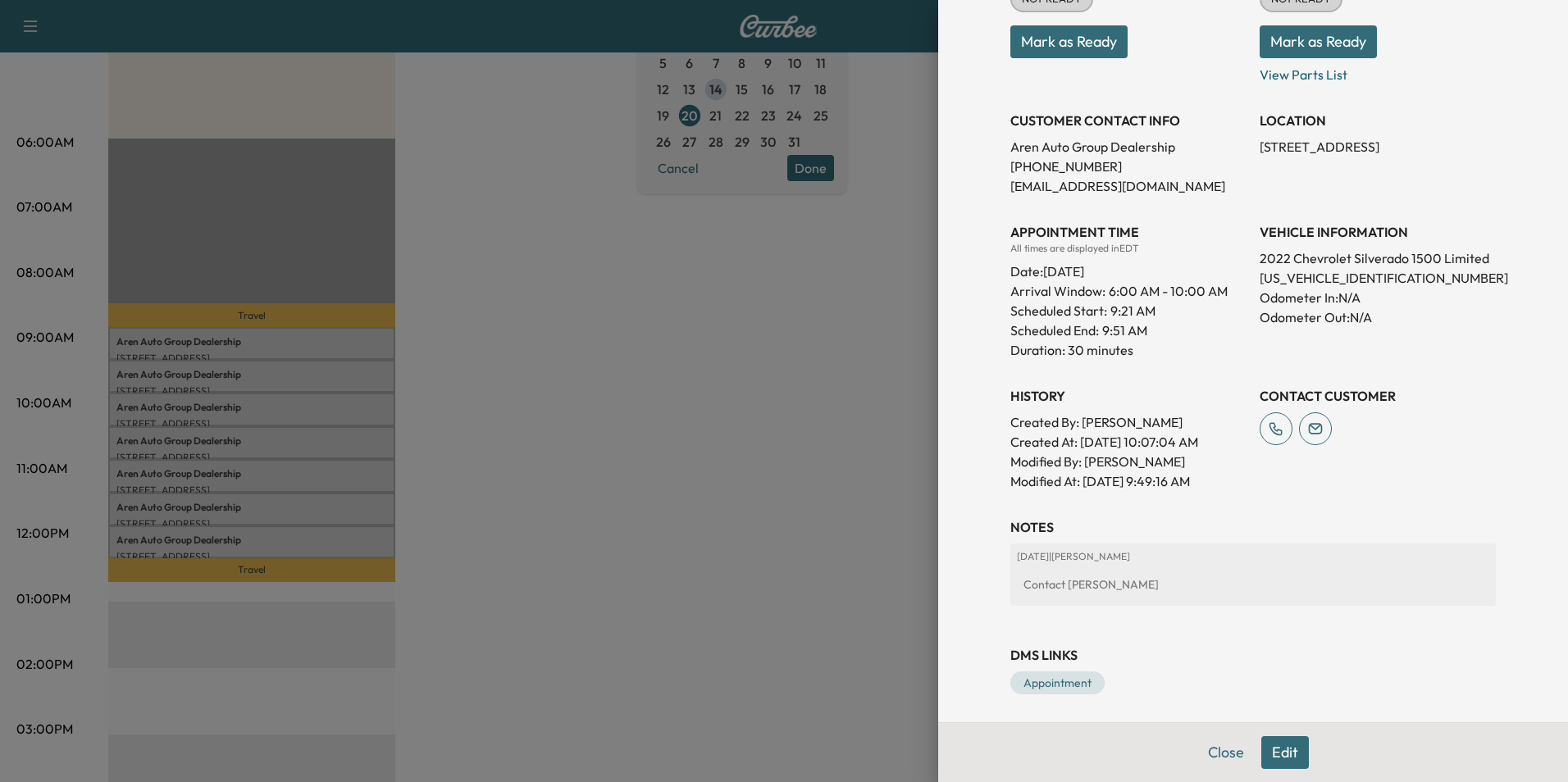
click at [504, 434] on div at bounding box center [784, 391] width 1568 height 782
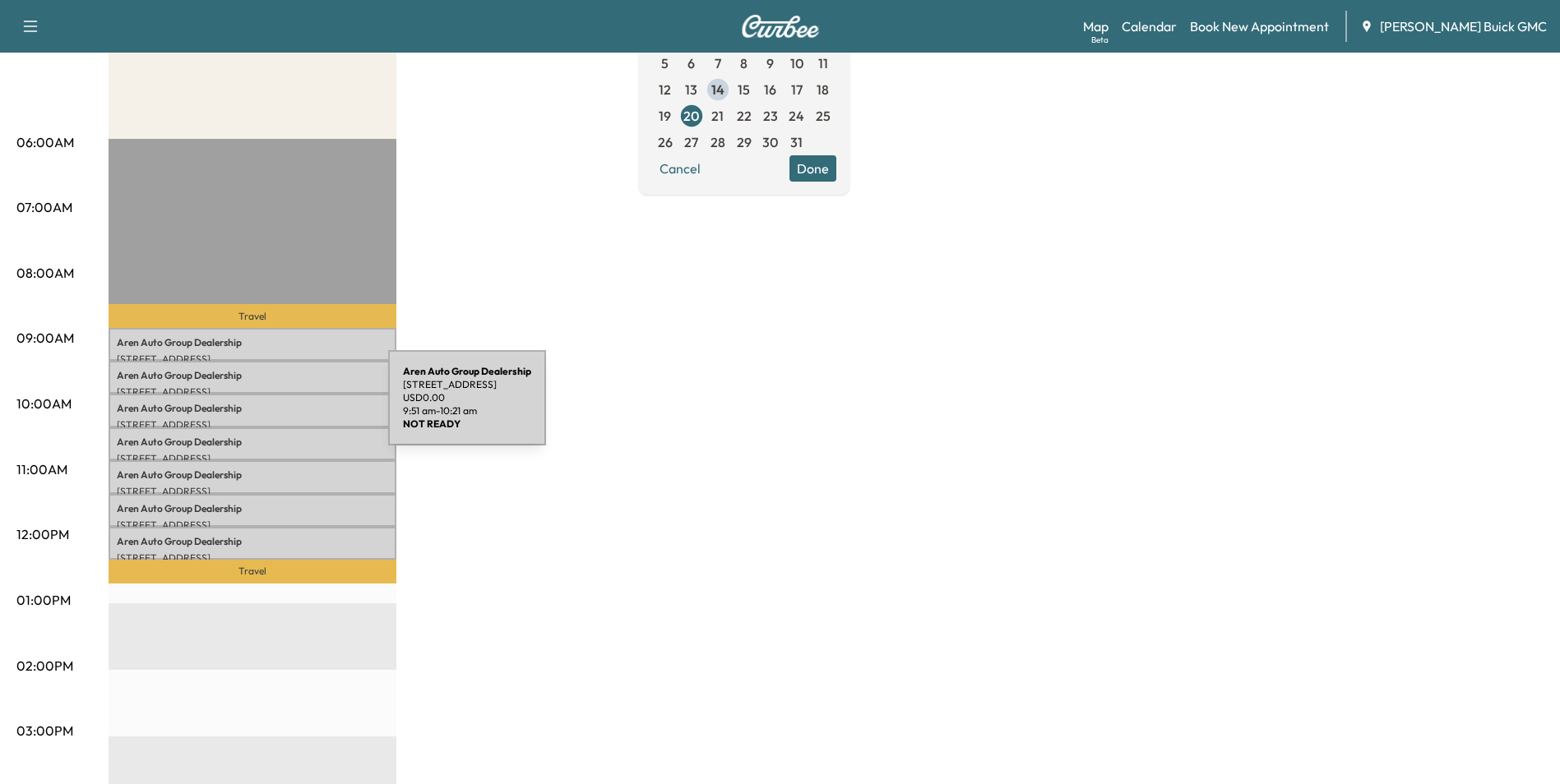
click at [265, 408] on p "Aren Auto Group Dealership" at bounding box center [252, 409] width 272 height 13
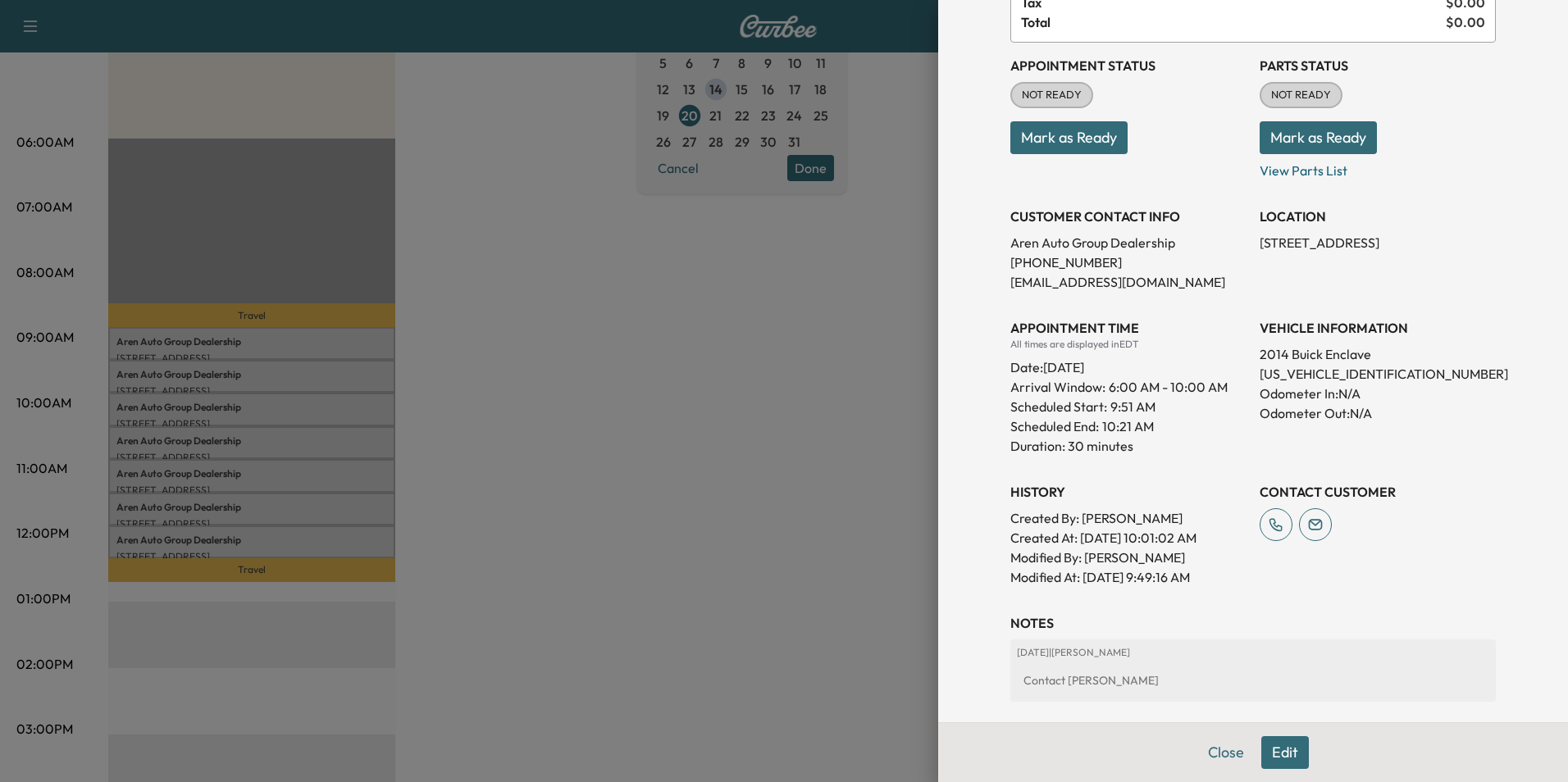
scroll to position [164, 0]
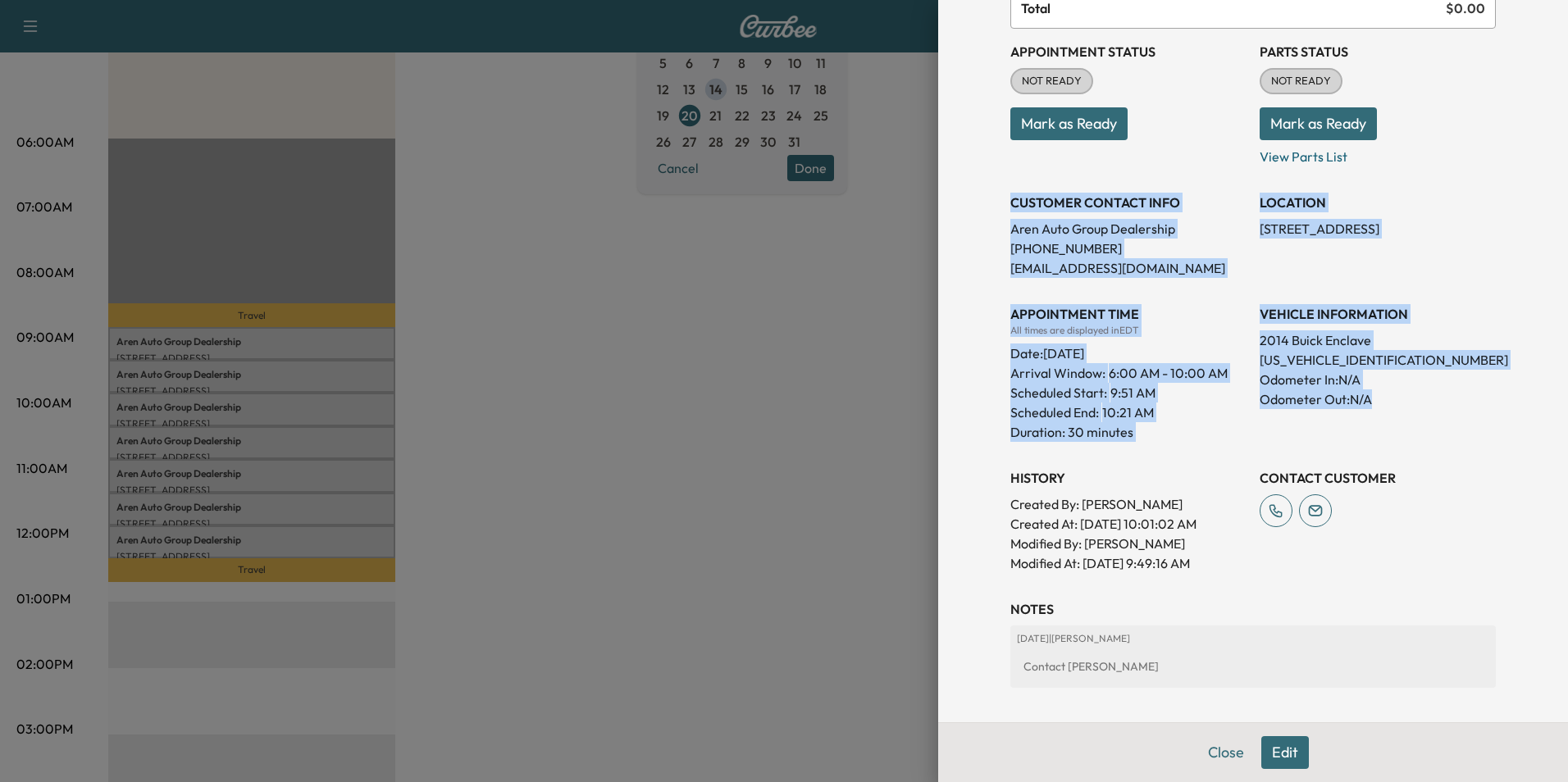
drag, startPoint x: 998, startPoint y: 198, endPoint x: 1433, endPoint y: 399, distance: 479.2
click at [1433, 399] on div "Appointment Status NOT READY Mark as Ready Parts Status NOT READY Mark as Ready…" at bounding box center [1254, 300] width 485 height 544
copy div "CUSTOMER CONTACT INFO Aren Auto Group Dealership [PHONE_NUMBER] [EMAIL_ADDRESS]…"
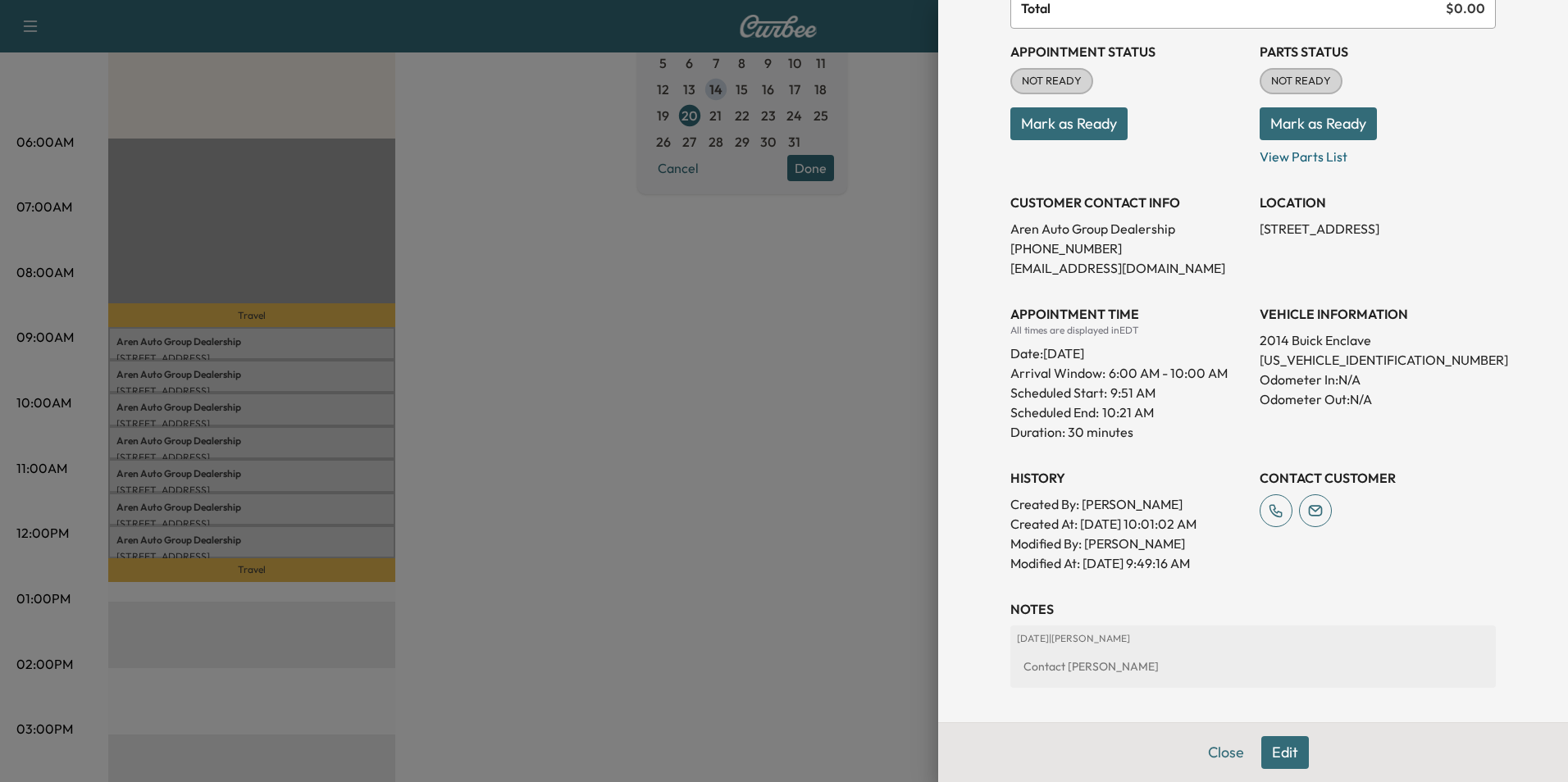
click at [509, 490] on div at bounding box center [784, 391] width 1568 height 782
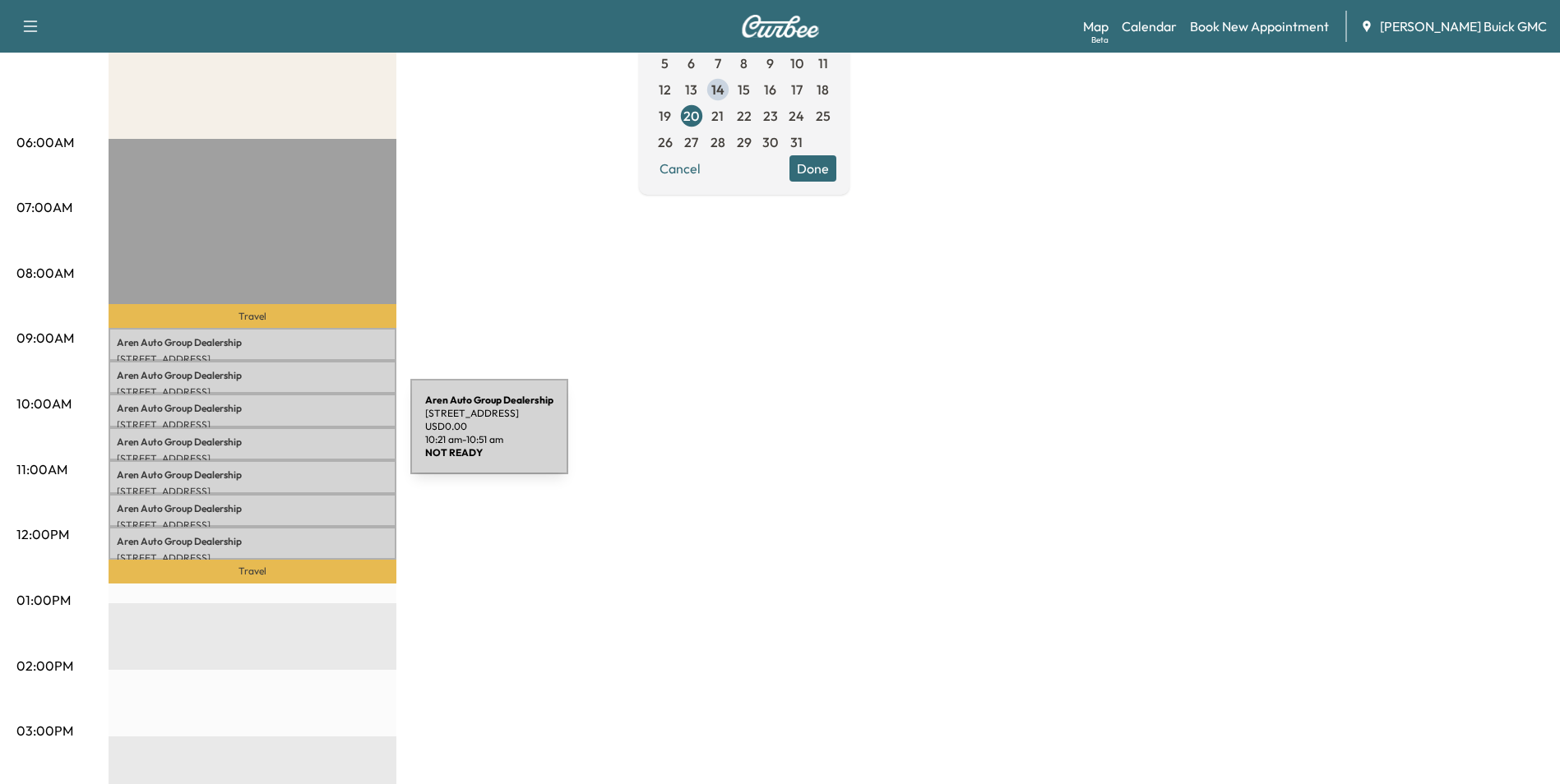
click at [287, 436] on p "Aren Auto Group Dealership" at bounding box center [252, 442] width 272 height 13
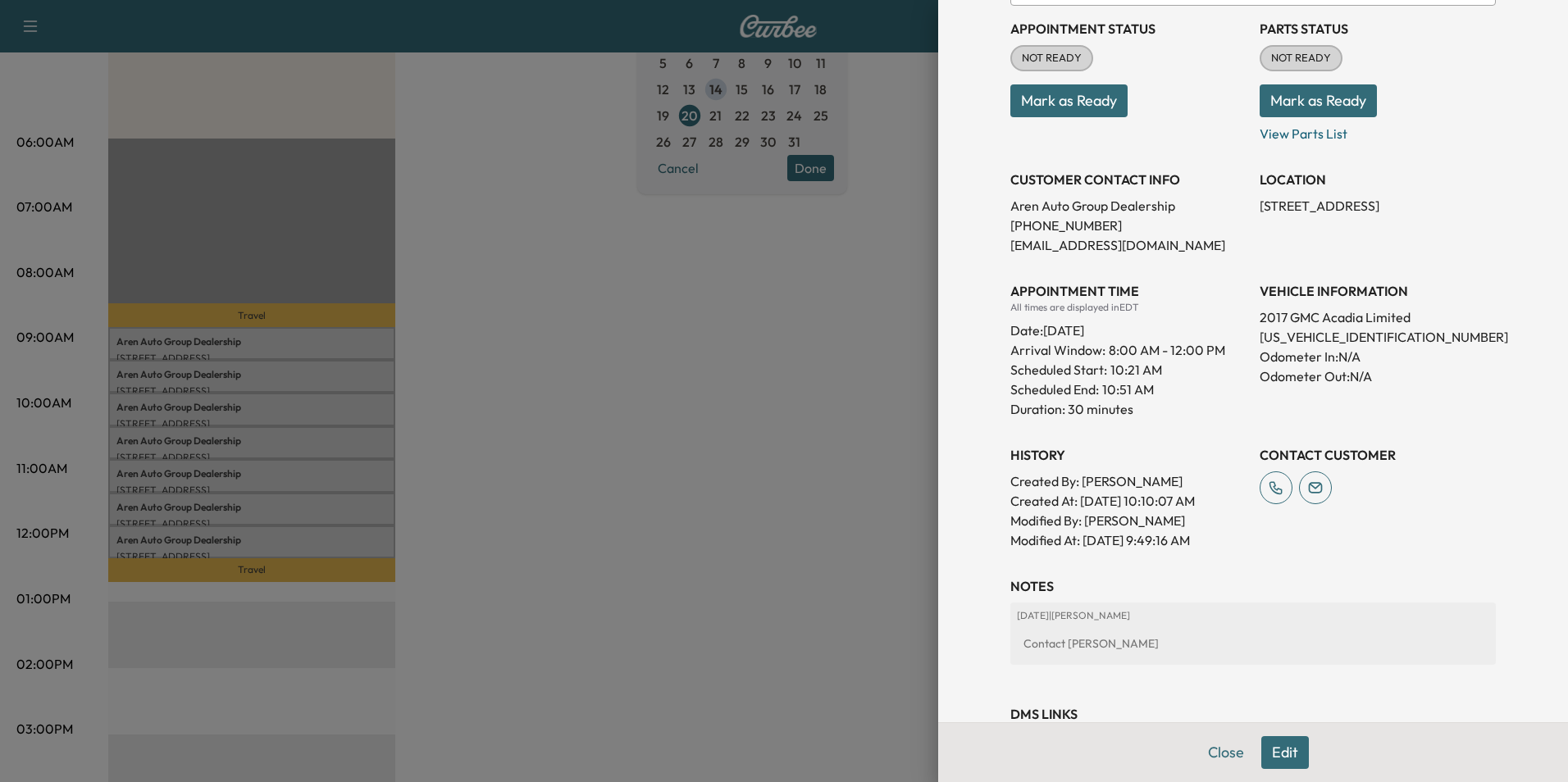
scroll to position [246, 0]
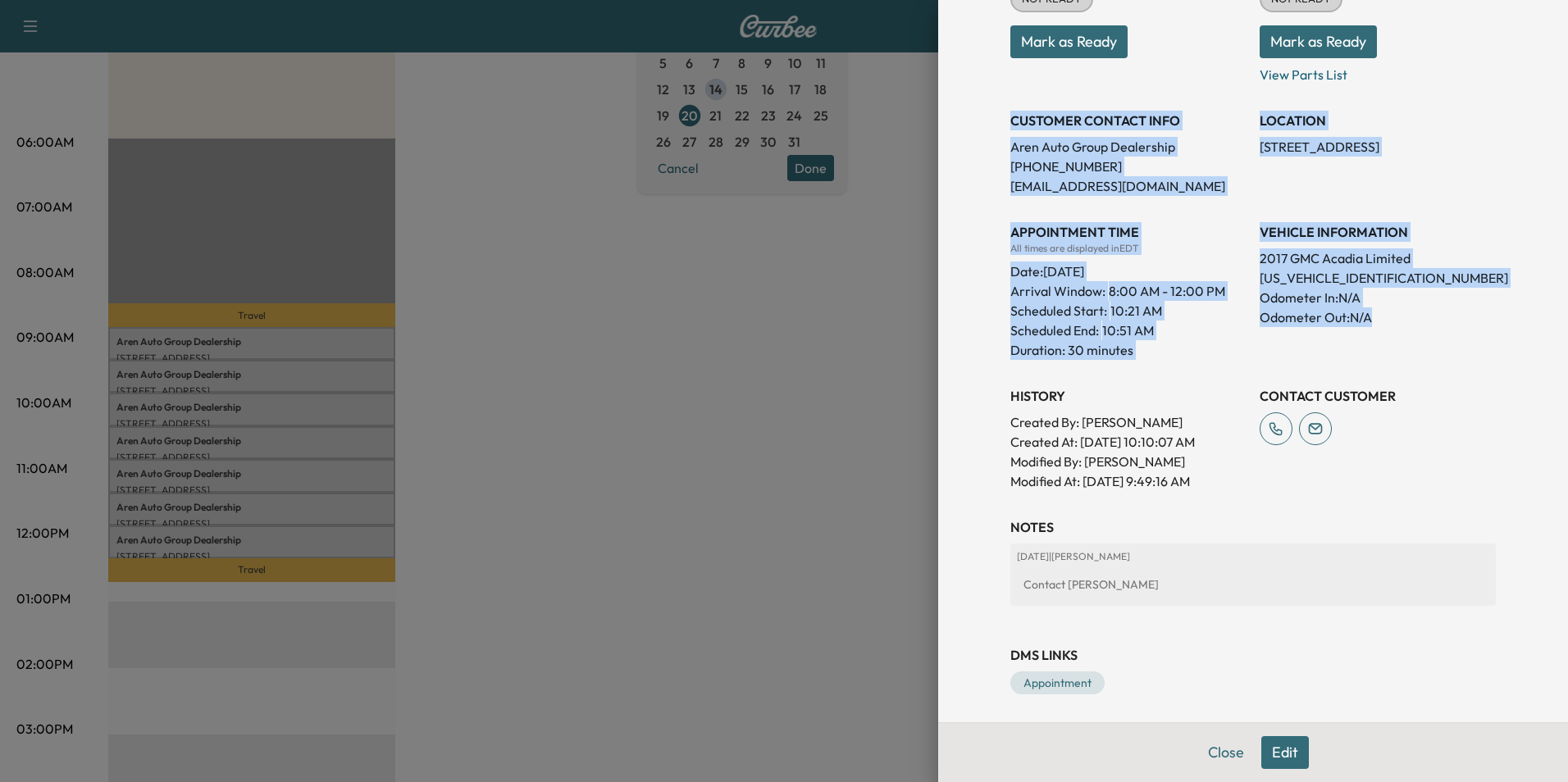
drag, startPoint x: 999, startPoint y: 118, endPoint x: 1377, endPoint y: 326, distance: 431.4
click at [1377, 326] on div "Appointment Status NOT READY Mark as Ready Parts Status NOT READY Mark as Ready…" at bounding box center [1254, 218] width 485 height 544
copy div "CUSTOMER CONTACT INFO Aren Auto Group Dealership [PHONE_NUMBER] [EMAIL_ADDRESS]…"
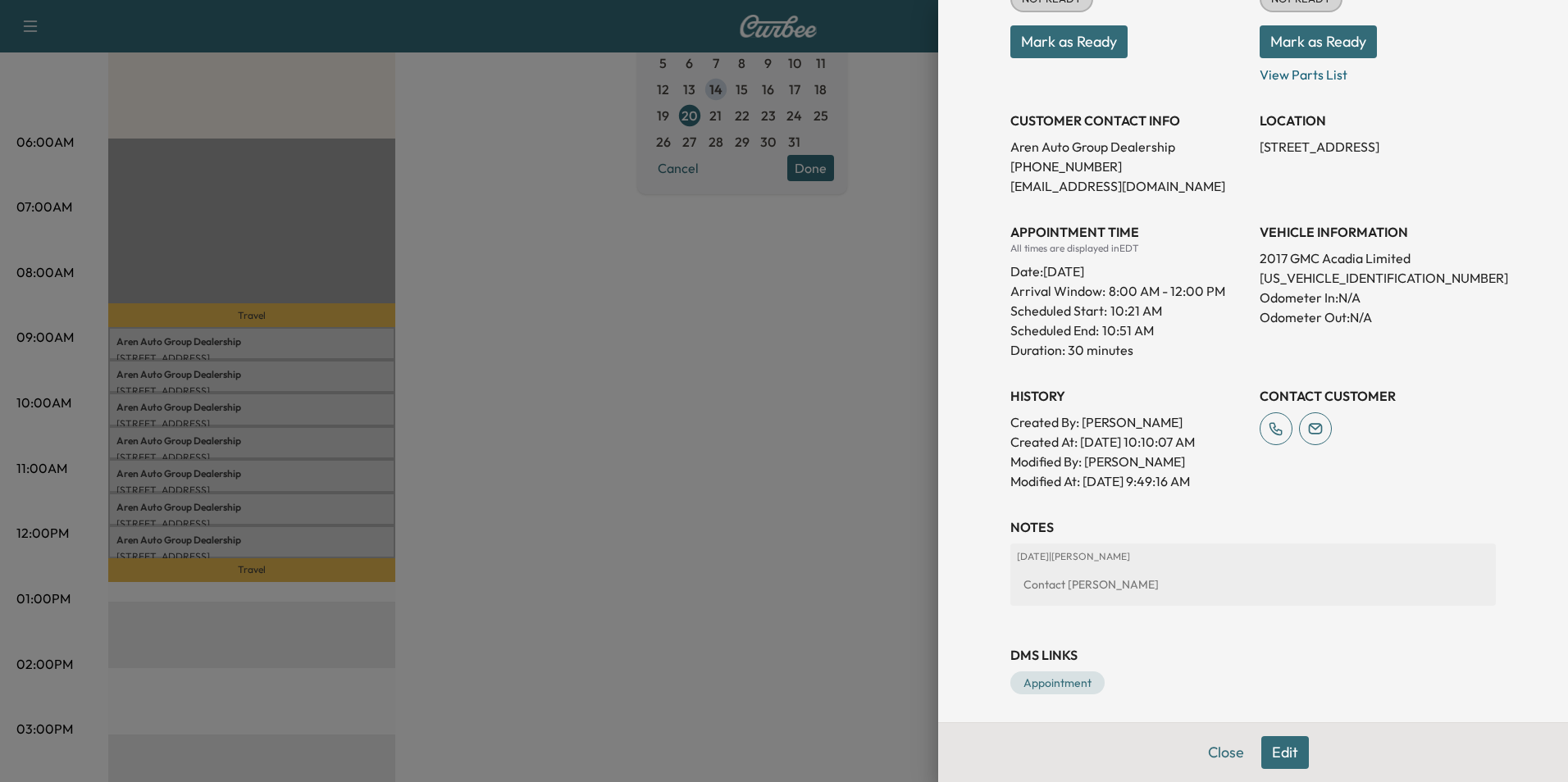
click at [555, 391] on div at bounding box center [784, 391] width 1568 height 782
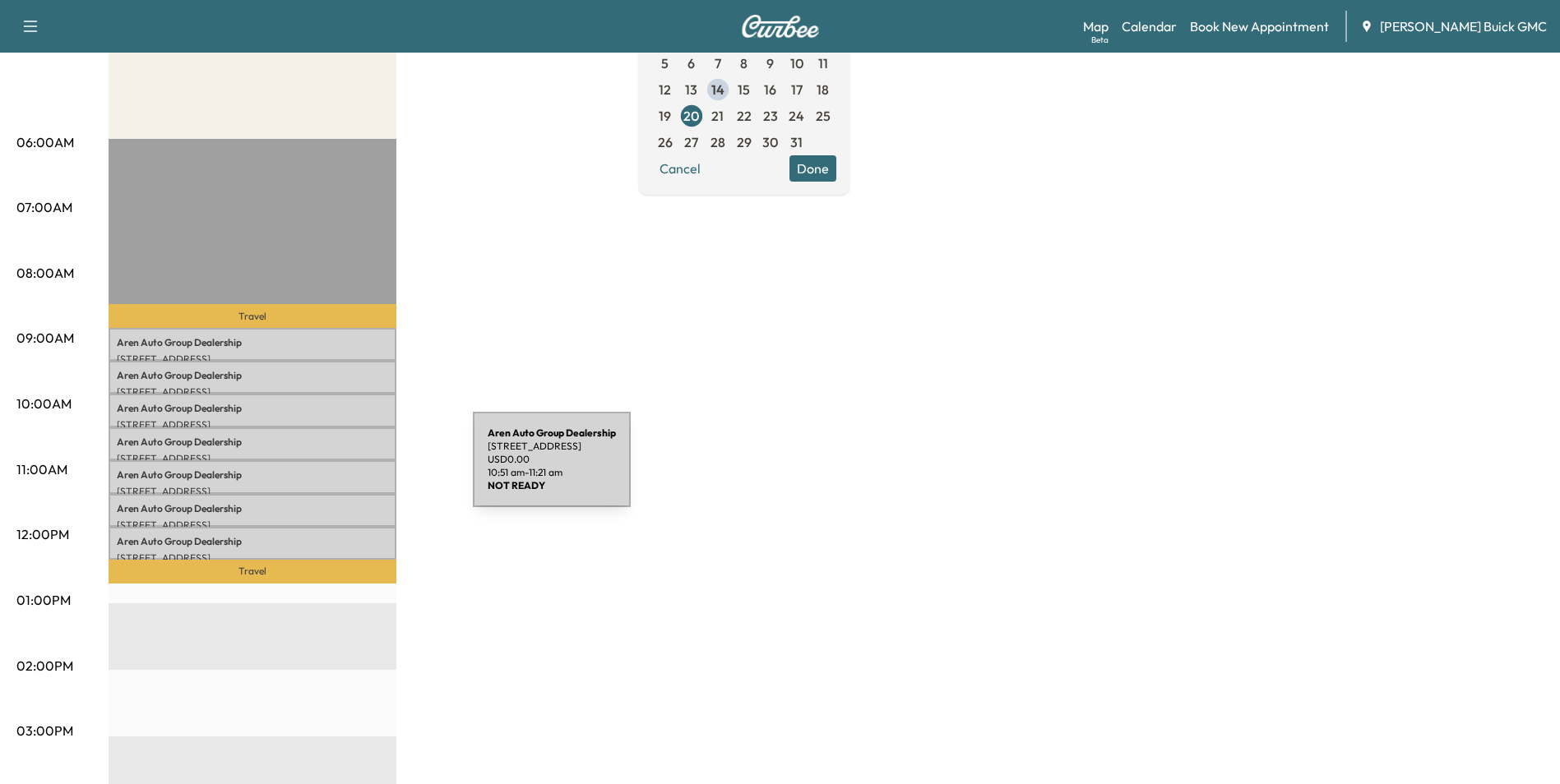
click at [349, 470] on p "Aren Auto Group Dealership" at bounding box center [252, 476] width 272 height 13
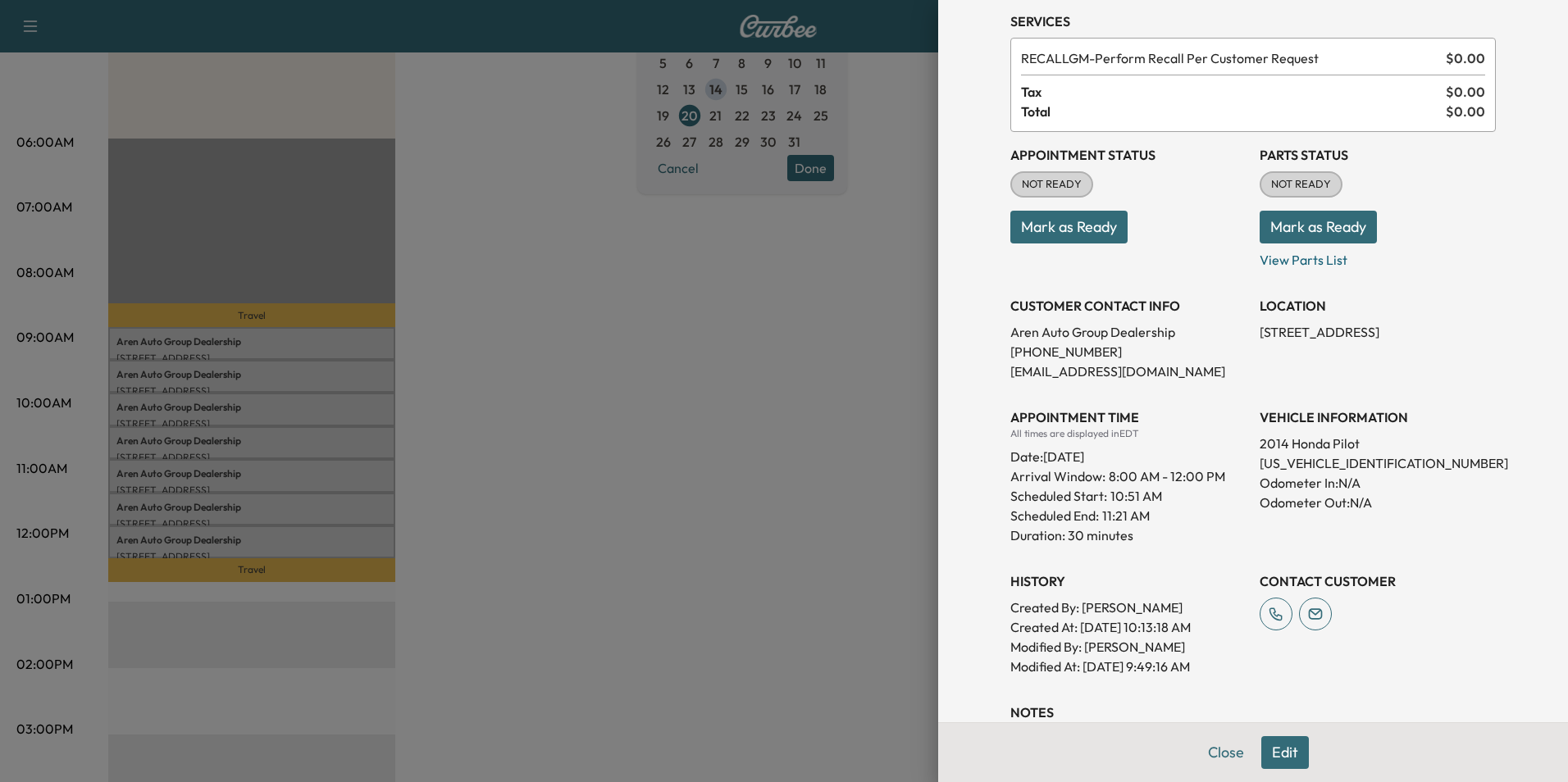
scroll to position [164, 0]
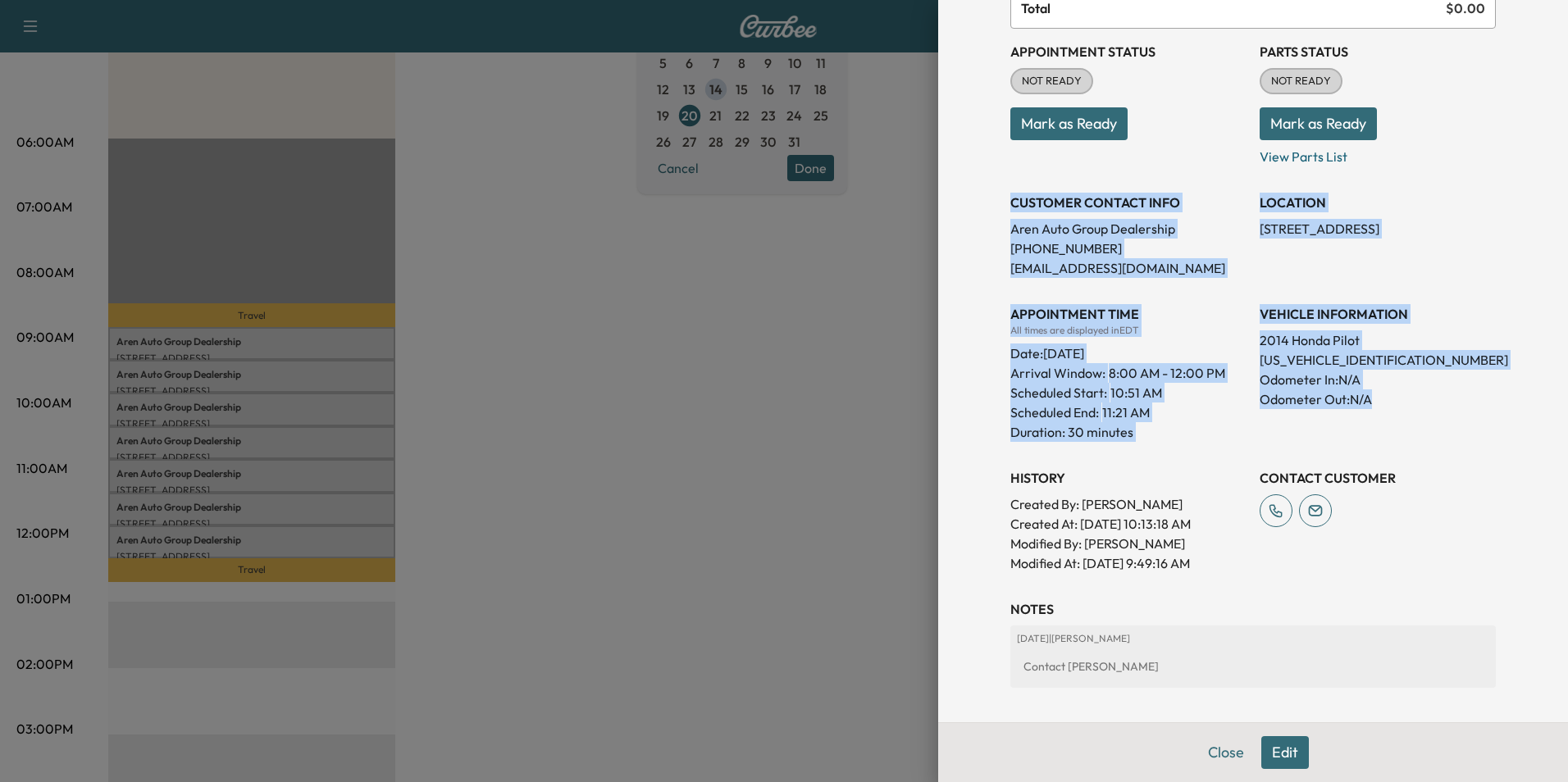
drag, startPoint x: 1004, startPoint y: 207, endPoint x: 1430, endPoint y: 407, distance: 470.6
click at [1430, 407] on div "Appointment Status NOT READY Mark as Ready Parts Status NOT READY Mark as Ready…" at bounding box center [1254, 300] width 485 height 544
copy div "CUSTOMER CONTACT INFO Aren Auto Group Dealership [PHONE_NUMBER] [EMAIL_ADDRESS]…"
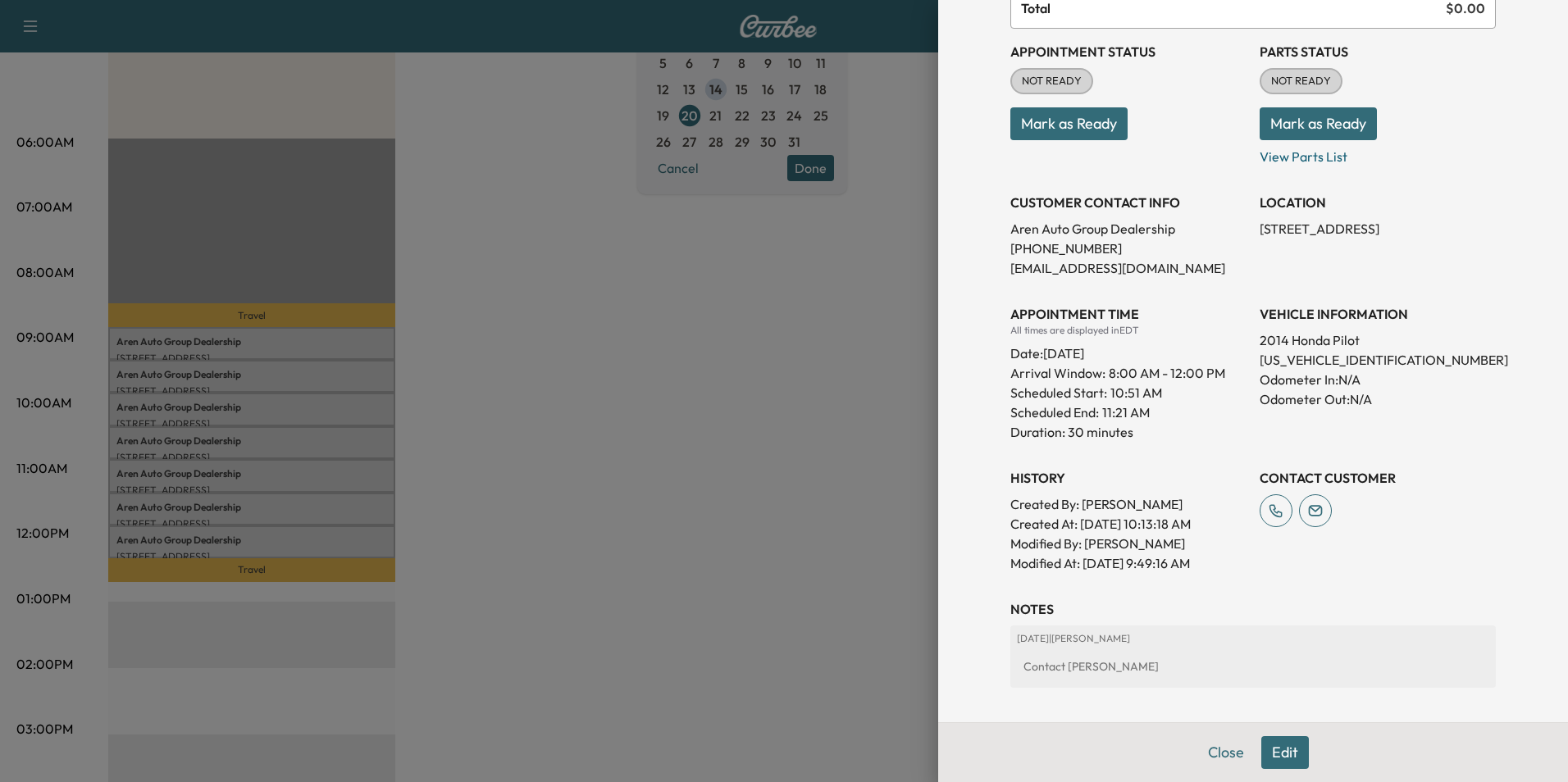
click at [739, 482] on div at bounding box center [784, 391] width 1568 height 782
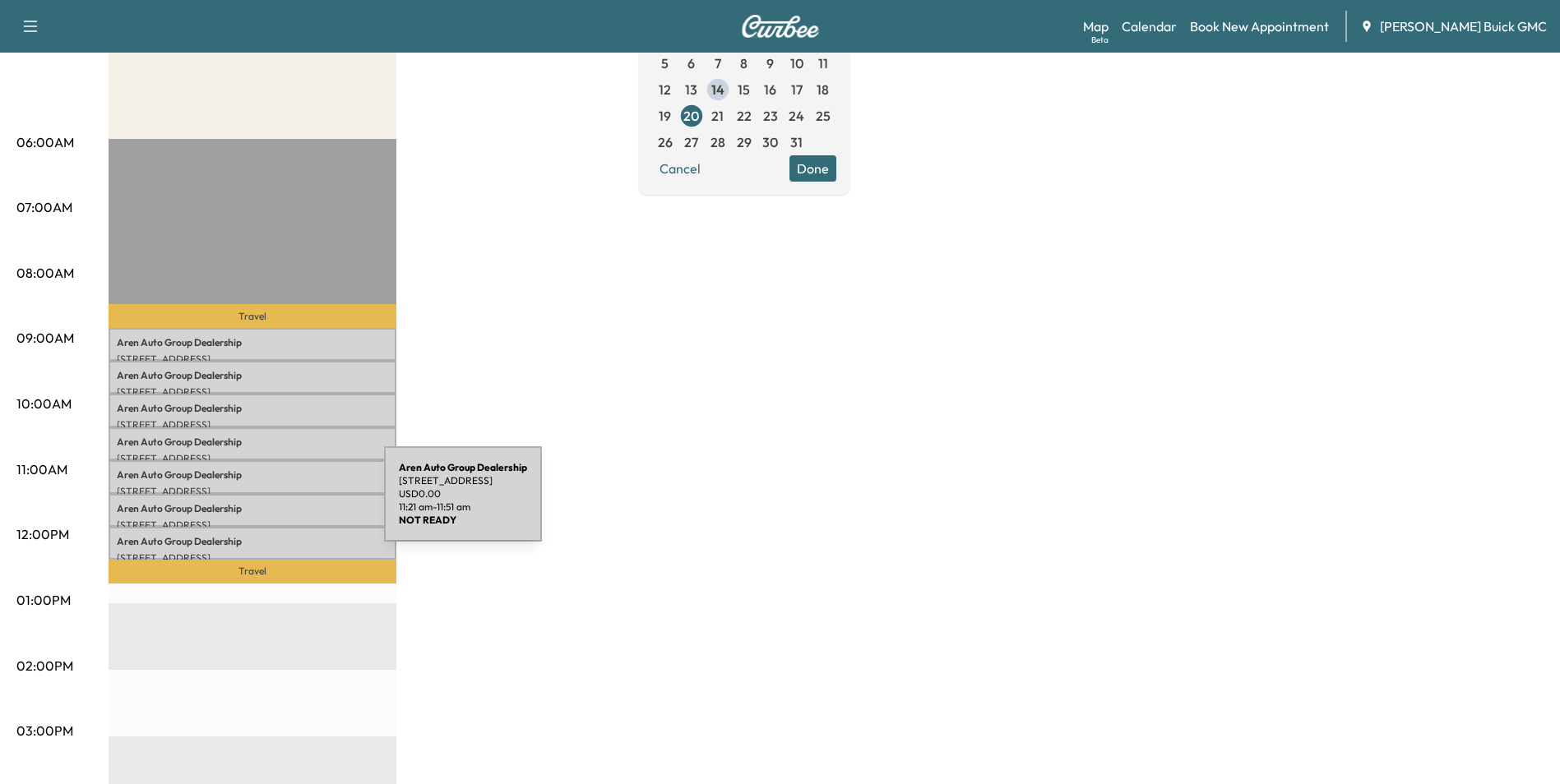
click at [261, 504] on p "Aren Auto Group Dealership" at bounding box center [252, 509] width 272 height 13
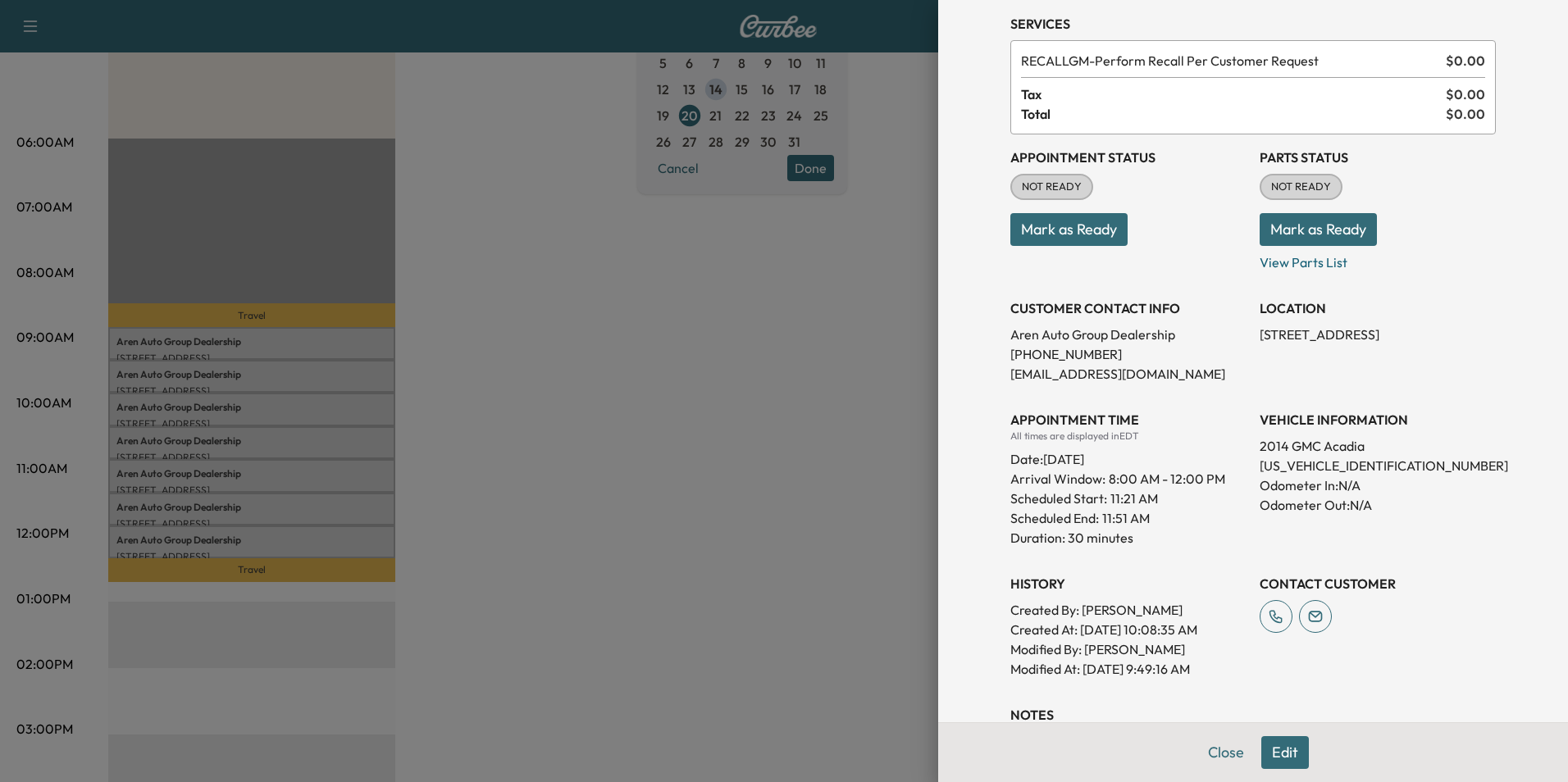
scroll to position [246, 0]
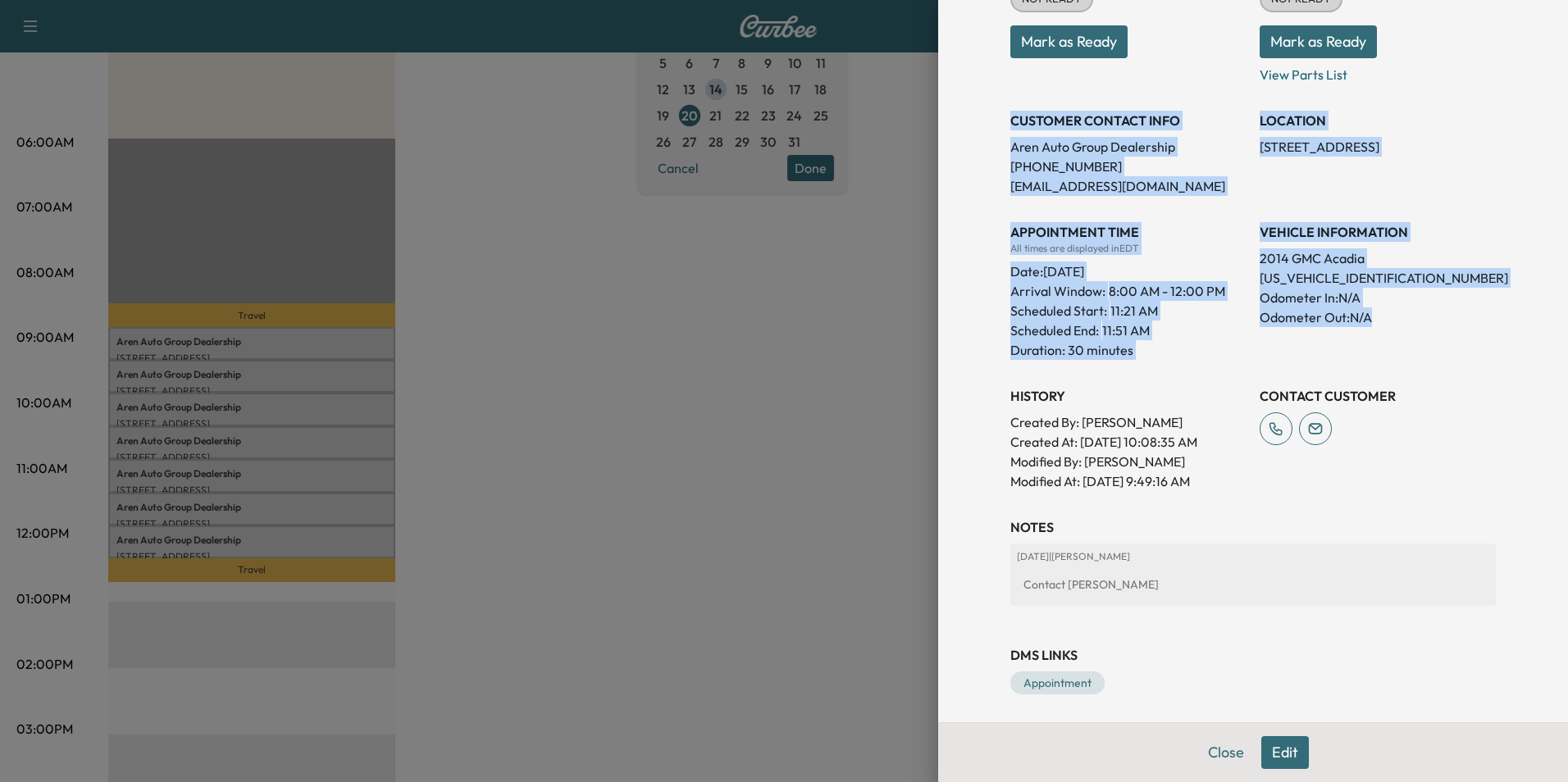
drag, startPoint x: 998, startPoint y: 120, endPoint x: 1495, endPoint y: 348, distance: 546.8
click at [1495, 348] on div "Appointment Details Services RECALLGM - Perform Recall Per Customer Request $ 0…" at bounding box center [1253, 240] width 525 height 973
copy div "CUSTOMER CONTACT INFO Aren Auto Group Dealership [PHONE_NUMBER] [EMAIL_ADDRESS]…"
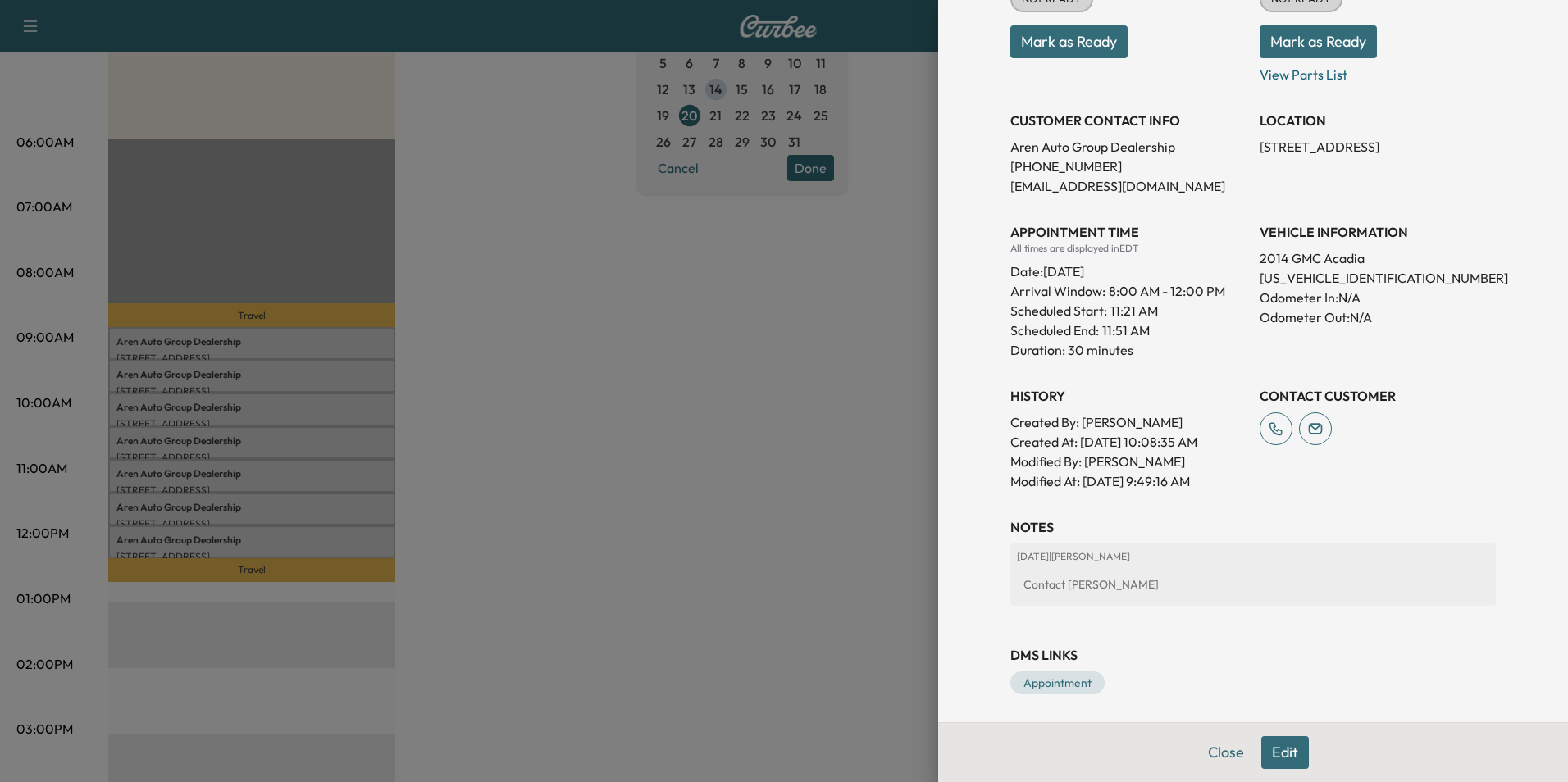
click at [565, 287] on div at bounding box center [784, 391] width 1568 height 782
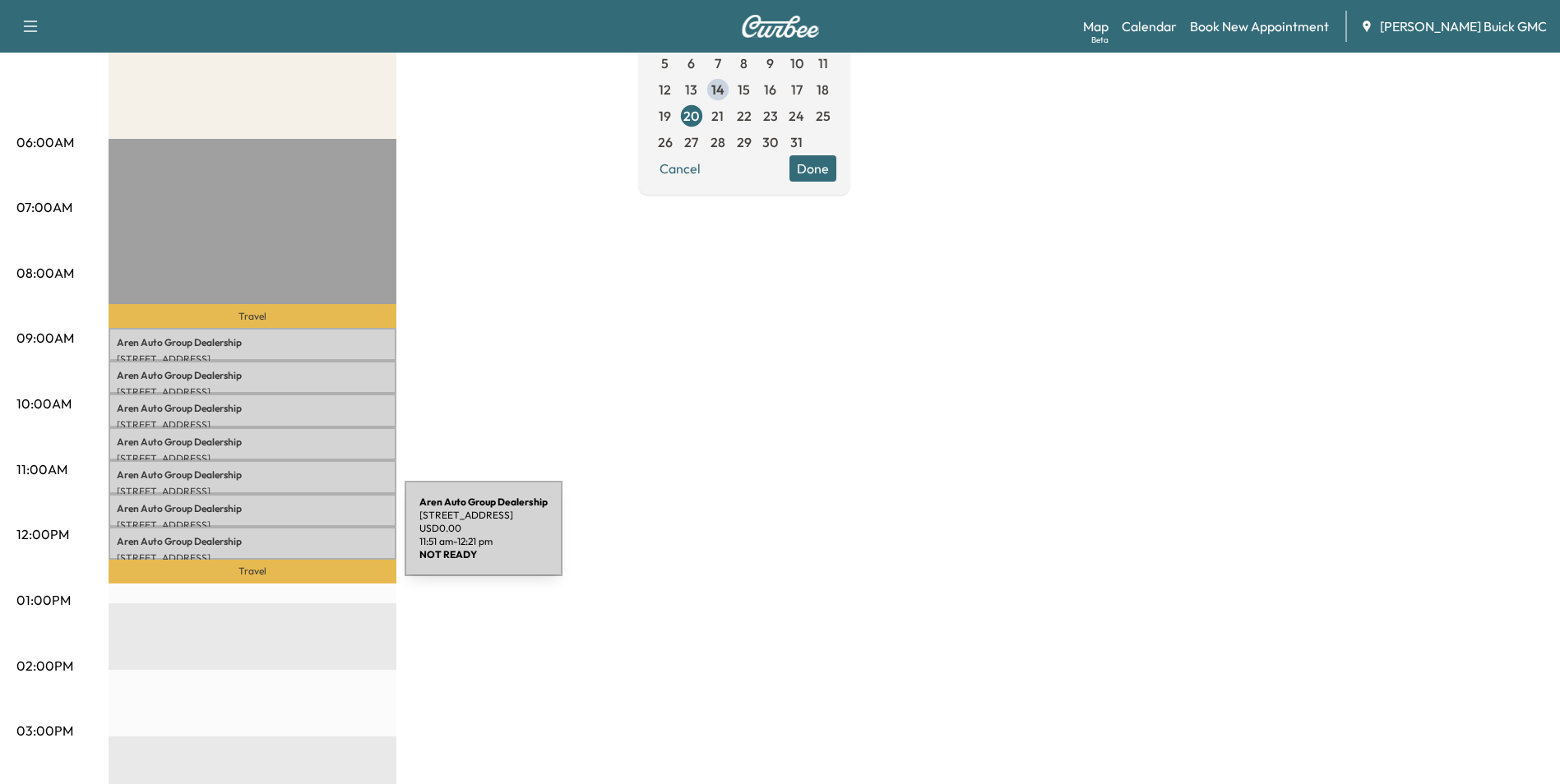
click at [281, 538] on p "Aren Auto Group Dealership" at bounding box center [252, 542] width 272 height 13
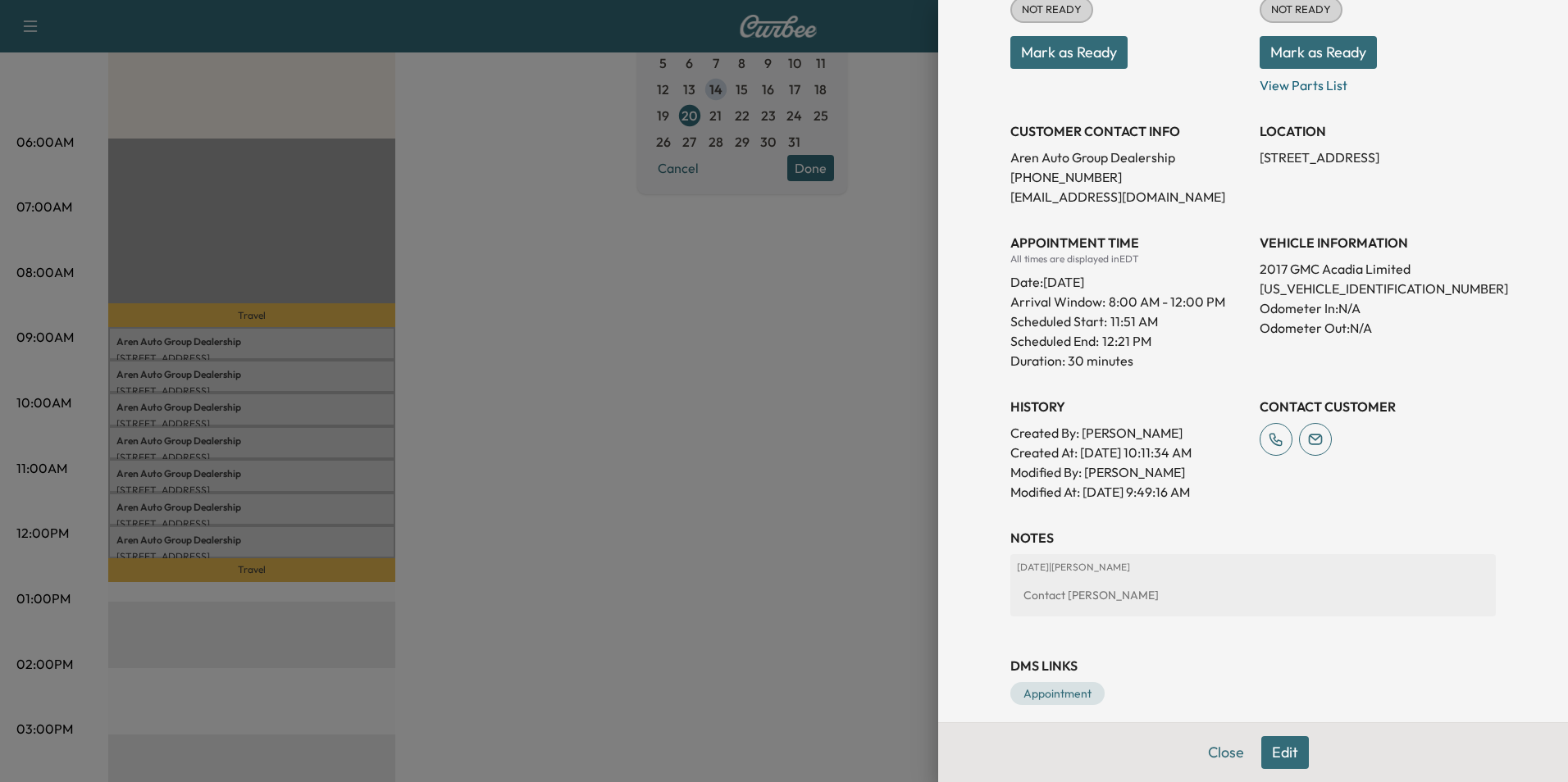
scroll to position [251, 0]
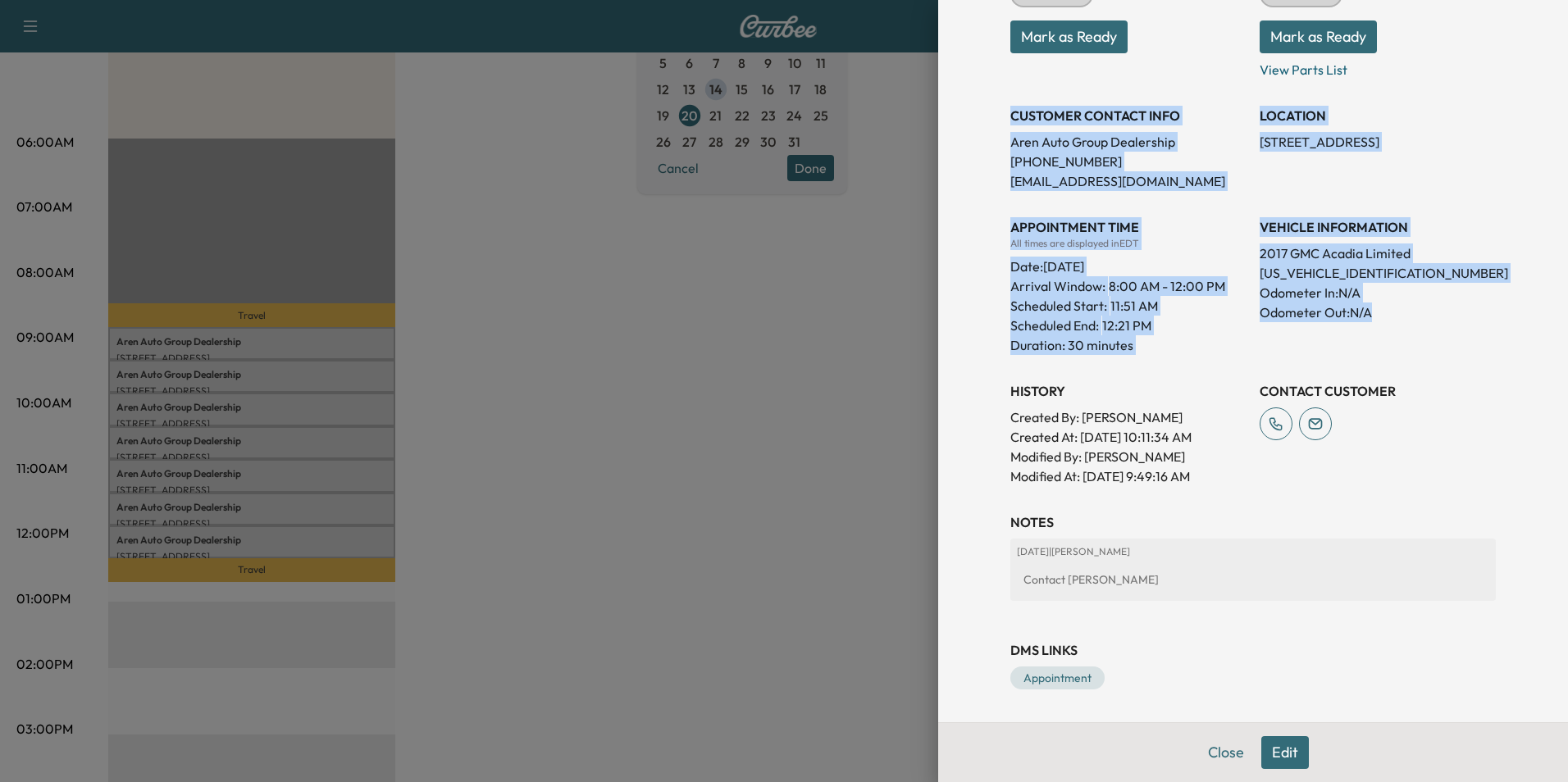
drag, startPoint x: 1001, startPoint y: 114, endPoint x: 1419, endPoint y: 309, distance: 461.2
click at [1419, 309] on div "Appointment Status NOT READY Mark as Ready Parts Status NOT READY Mark as Ready…" at bounding box center [1254, 213] width 485 height 544
copy div "CUSTOMER CONTACT INFO Aren Auto Group Dealership [PHONE_NUMBER] [EMAIL_ADDRESS]…"
